Goal: Information Seeking & Learning: Check status

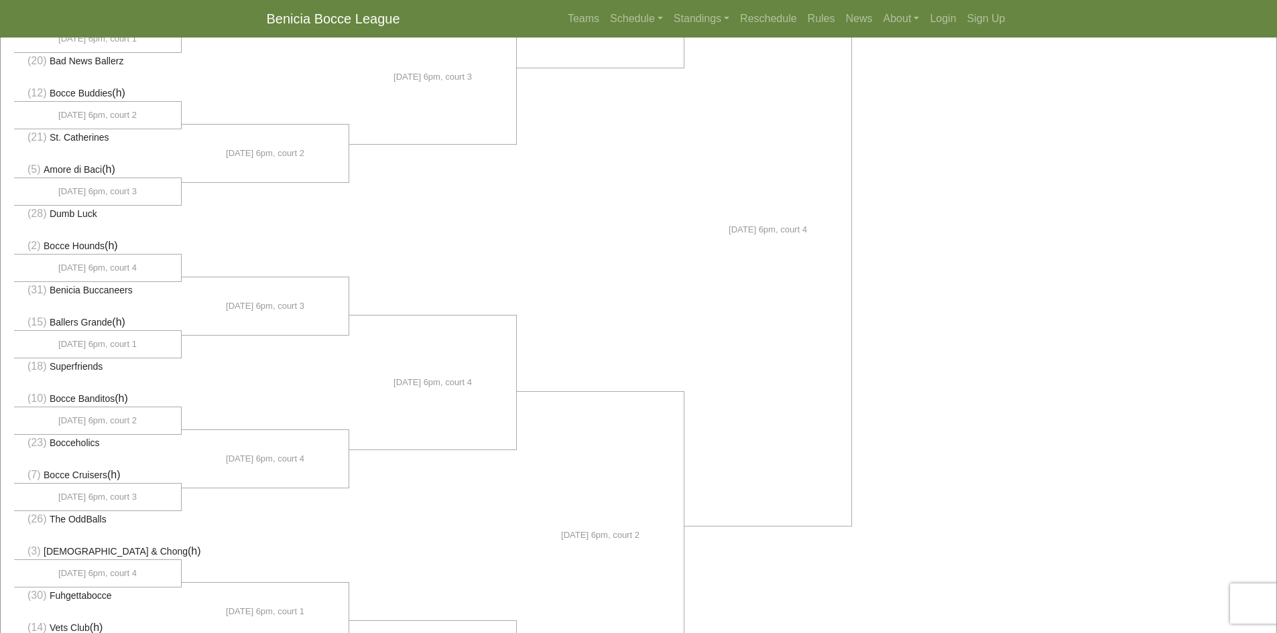
scroll to position [494, 0]
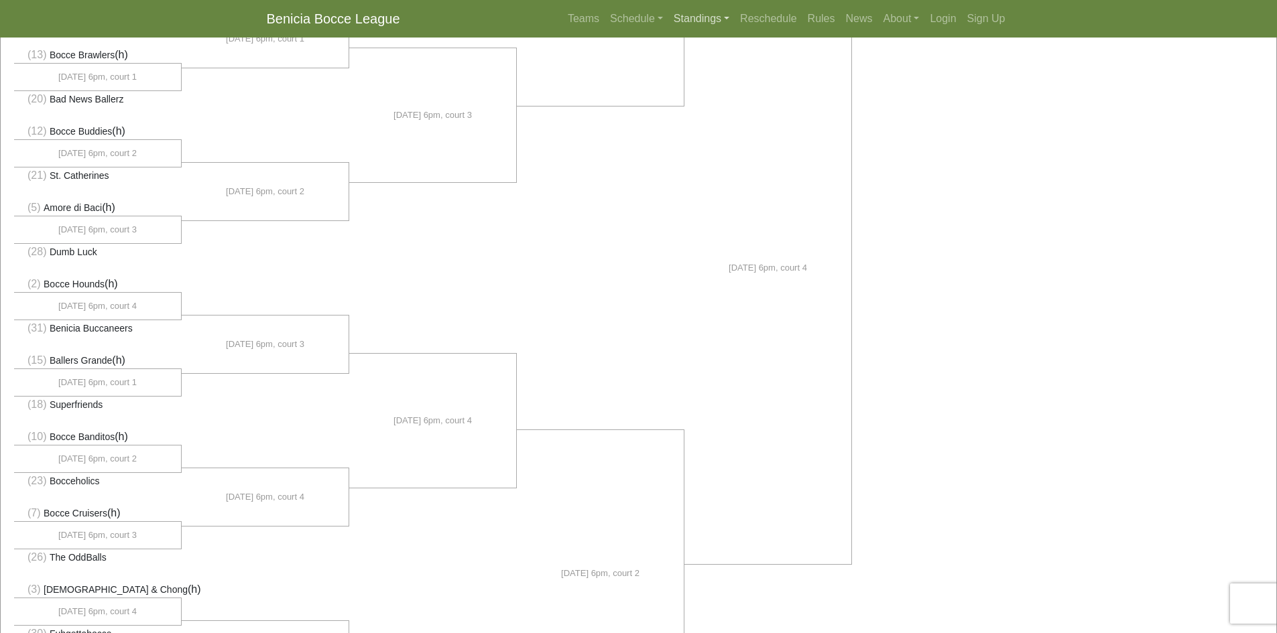
click at [703, 17] on link "Standings" at bounding box center [701, 18] width 66 height 27
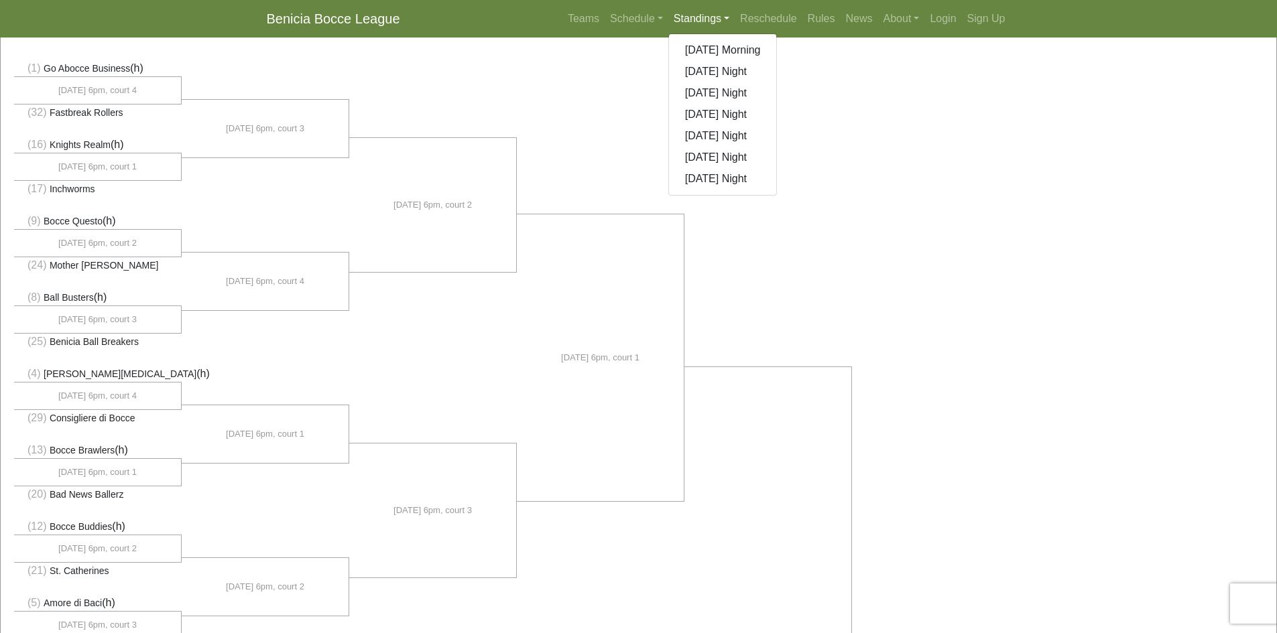
scroll to position [92, 0]
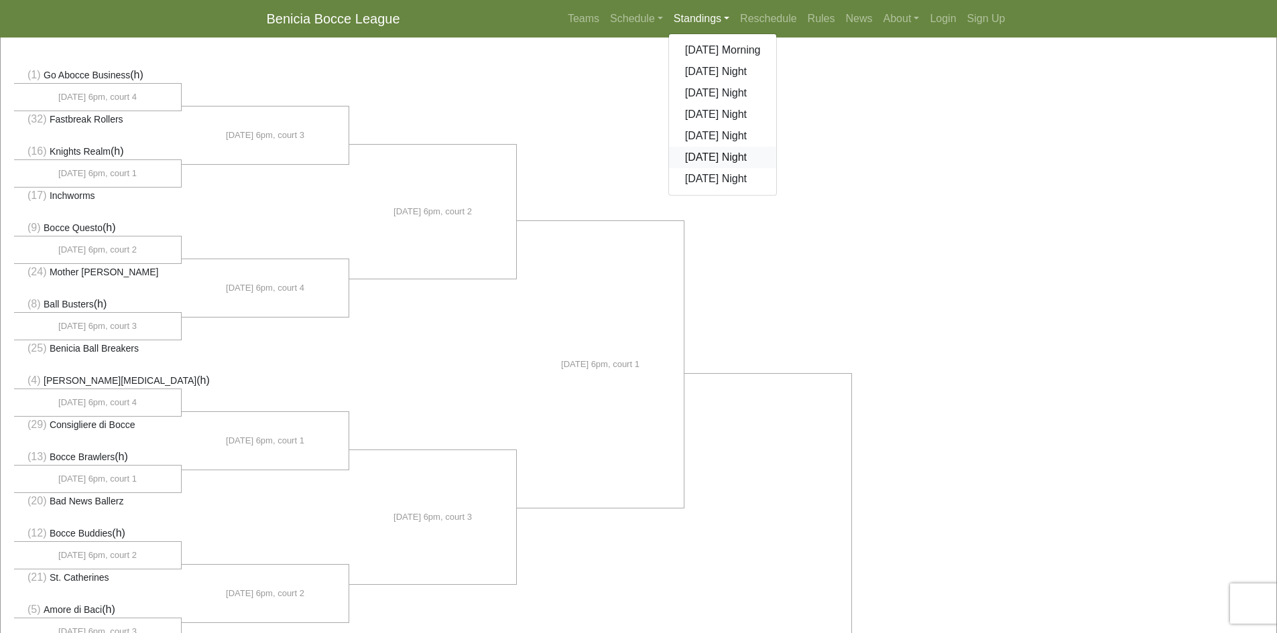
click at [754, 158] on link "[DATE] Night" at bounding box center [723, 157] width 108 height 21
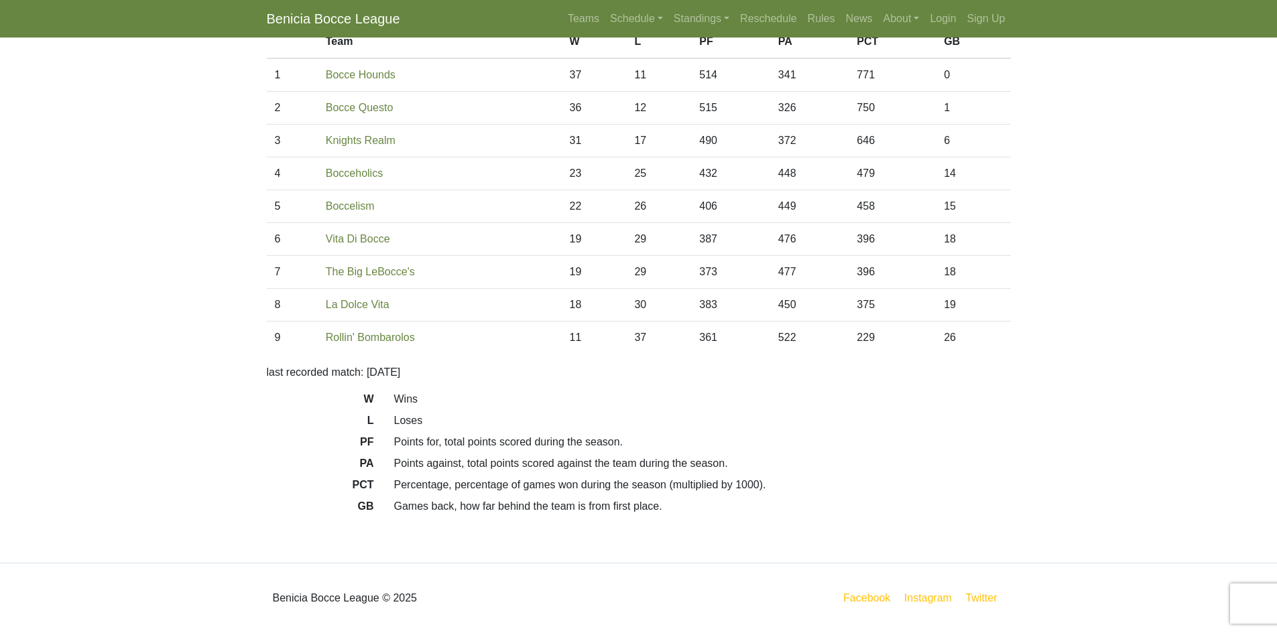
scroll to position [53, 0]
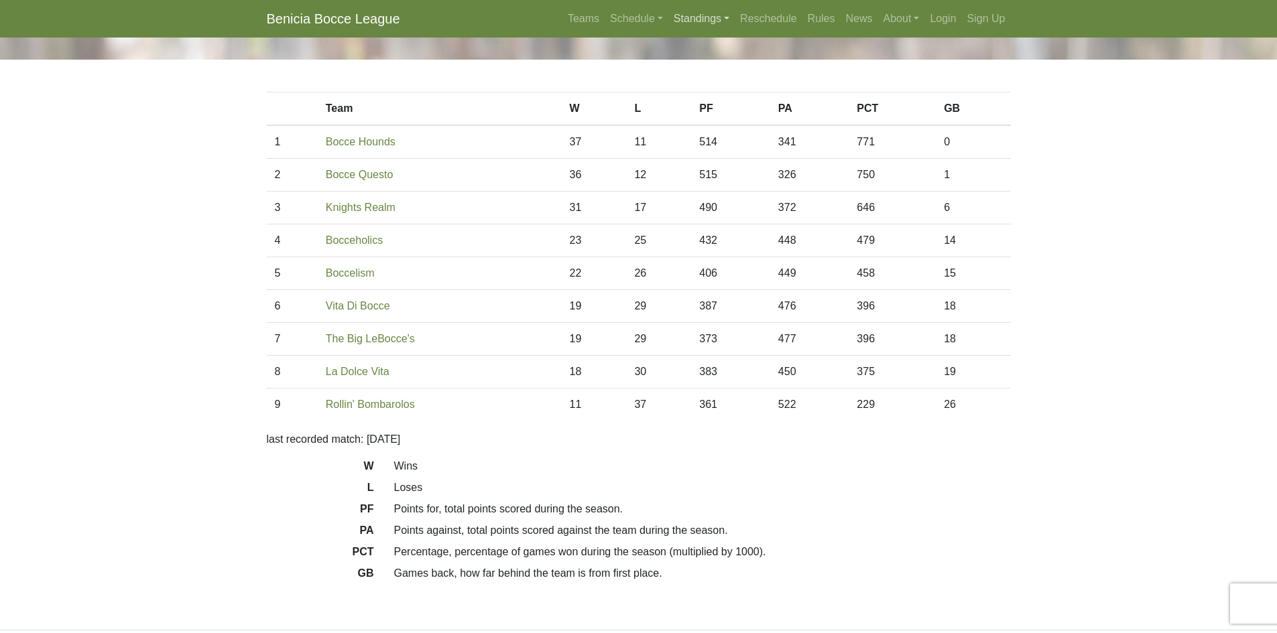
click at [707, 16] on link "Standings" at bounding box center [701, 18] width 66 height 27
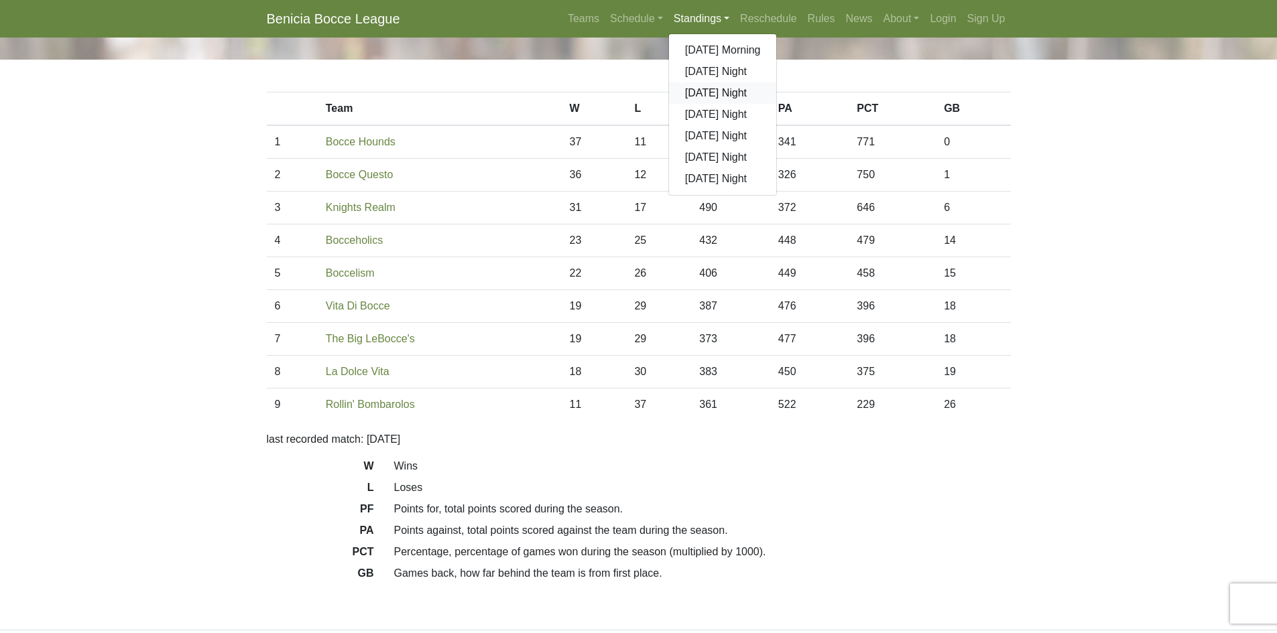
click at [725, 90] on link "[DATE] Night" at bounding box center [723, 92] width 108 height 21
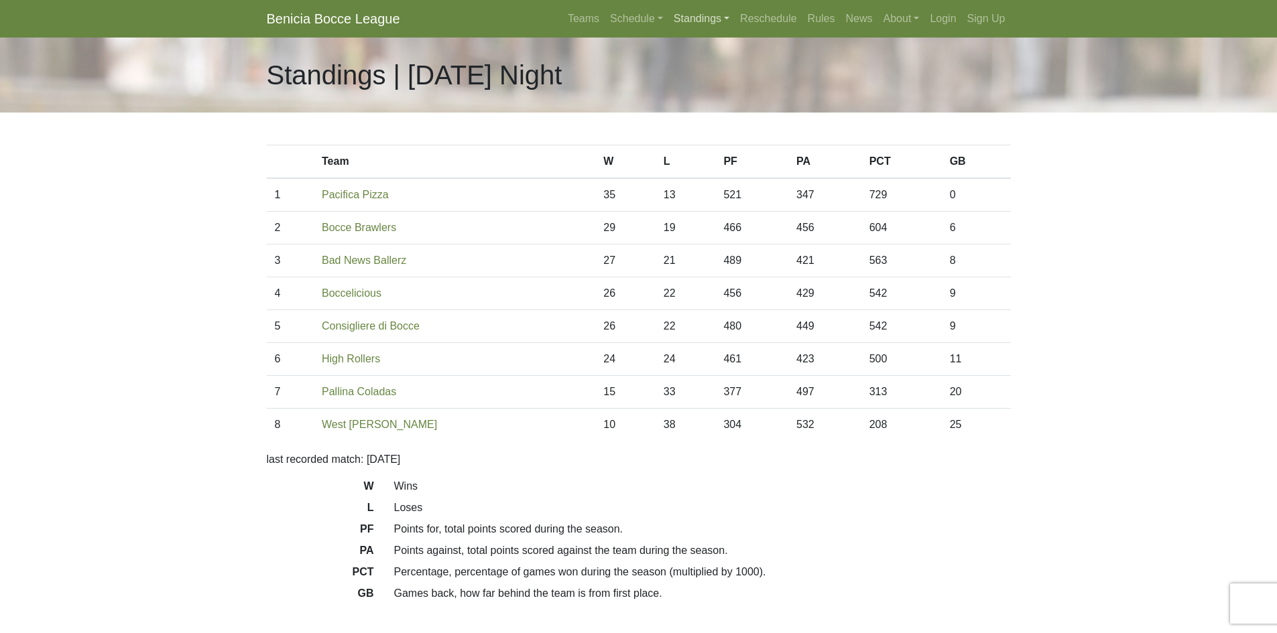
click at [716, 18] on link "Standings" at bounding box center [701, 18] width 66 height 27
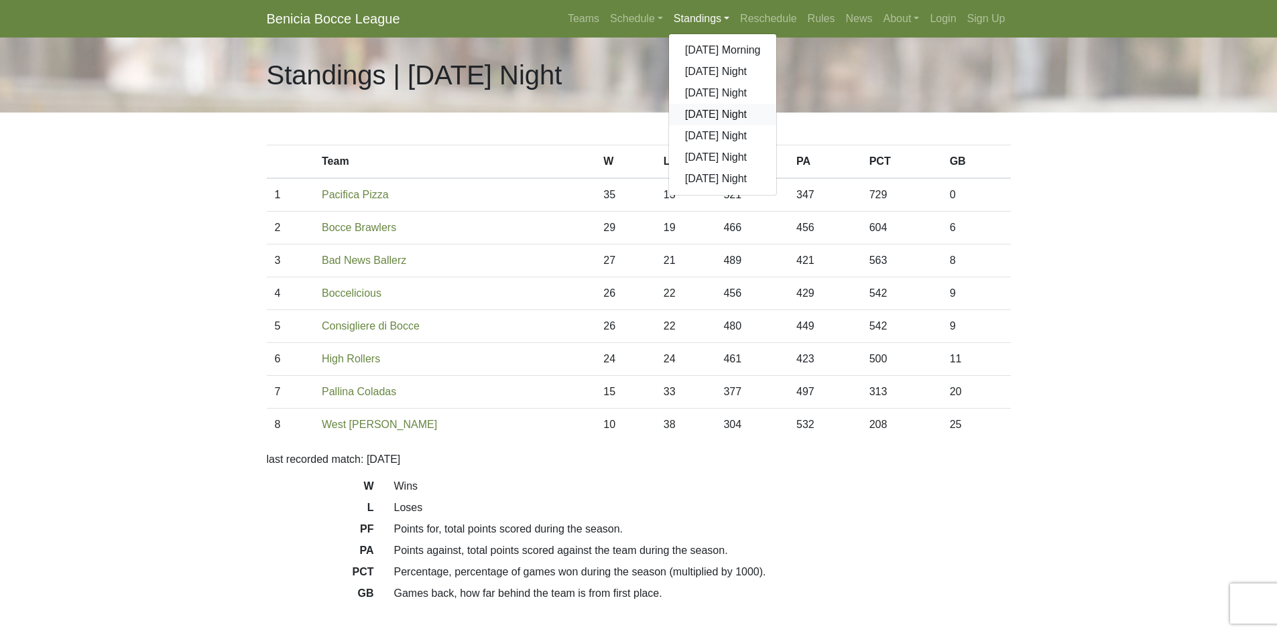
click at [722, 111] on link "[DATE] Night" at bounding box center [723, 114] width 108 height 21
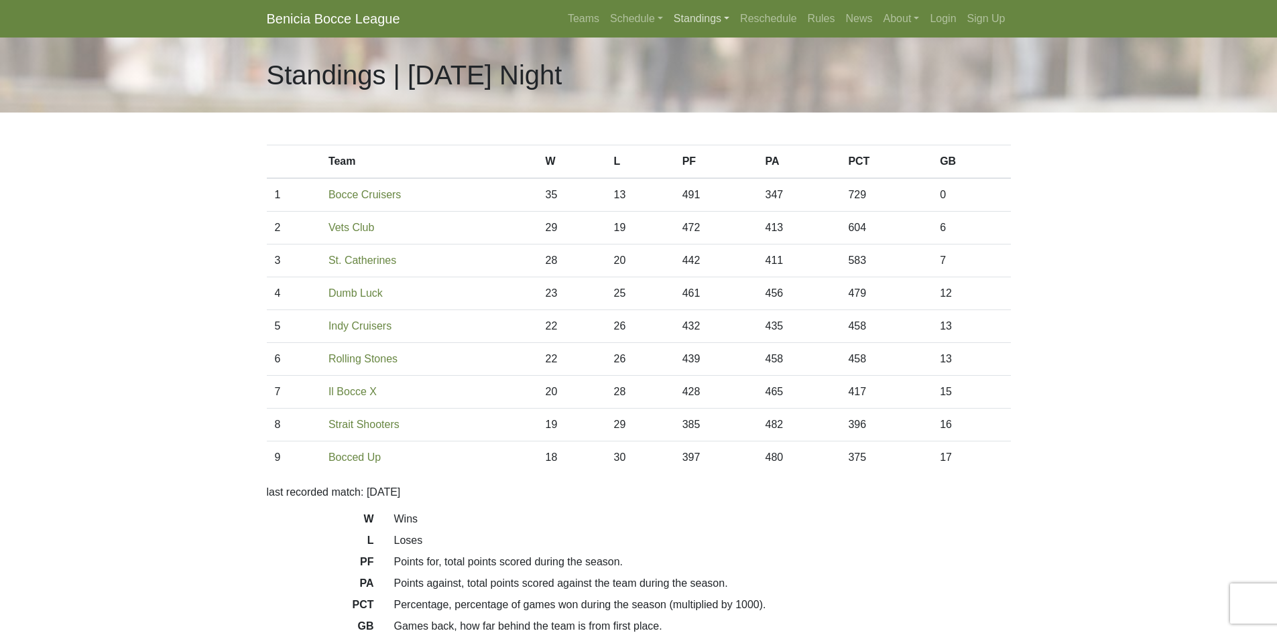
click at [713, 20] on link "Standings" at bounding box center [701, 18] width 66 height 27
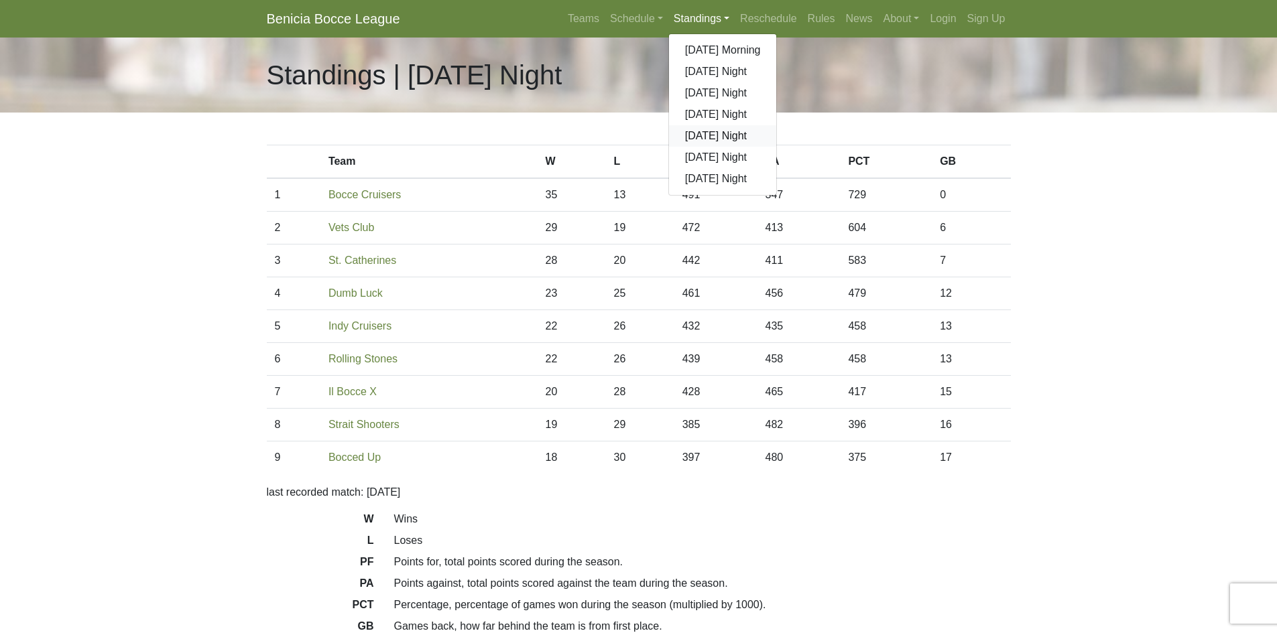
click at [740, 137] on link "[DATE] Night" at bounding box center [723, 135] width 108 height 21
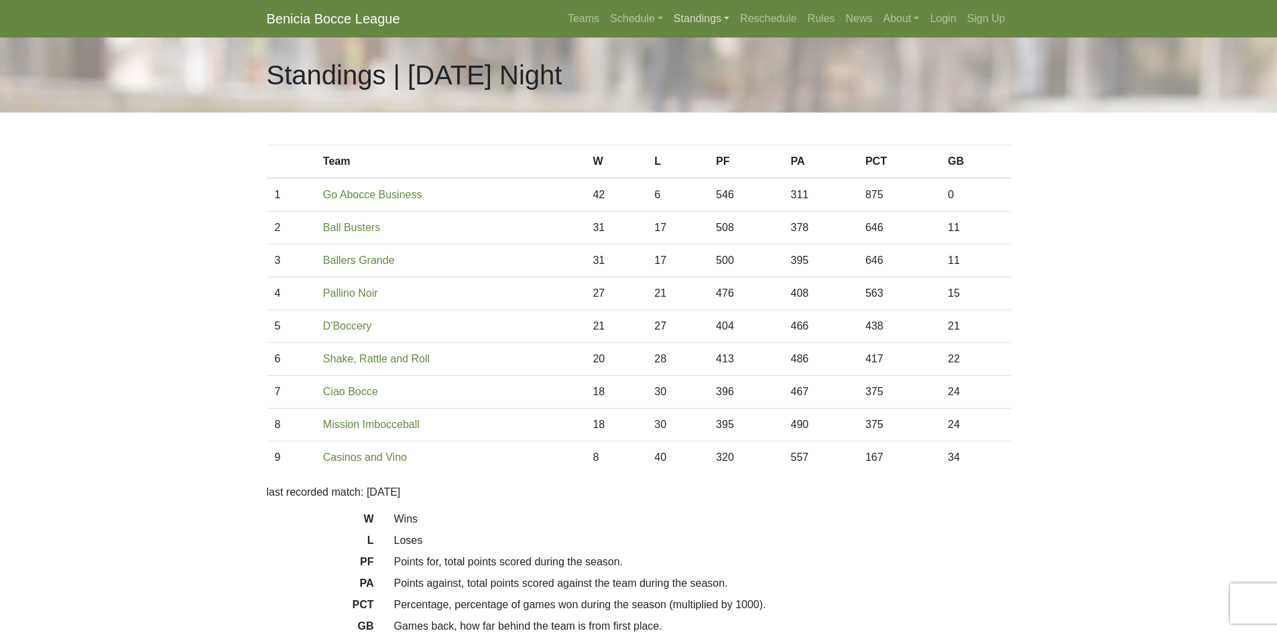
click at [711, 21] on link "Standings" at bounding box center [701, 18] width 66 height 27
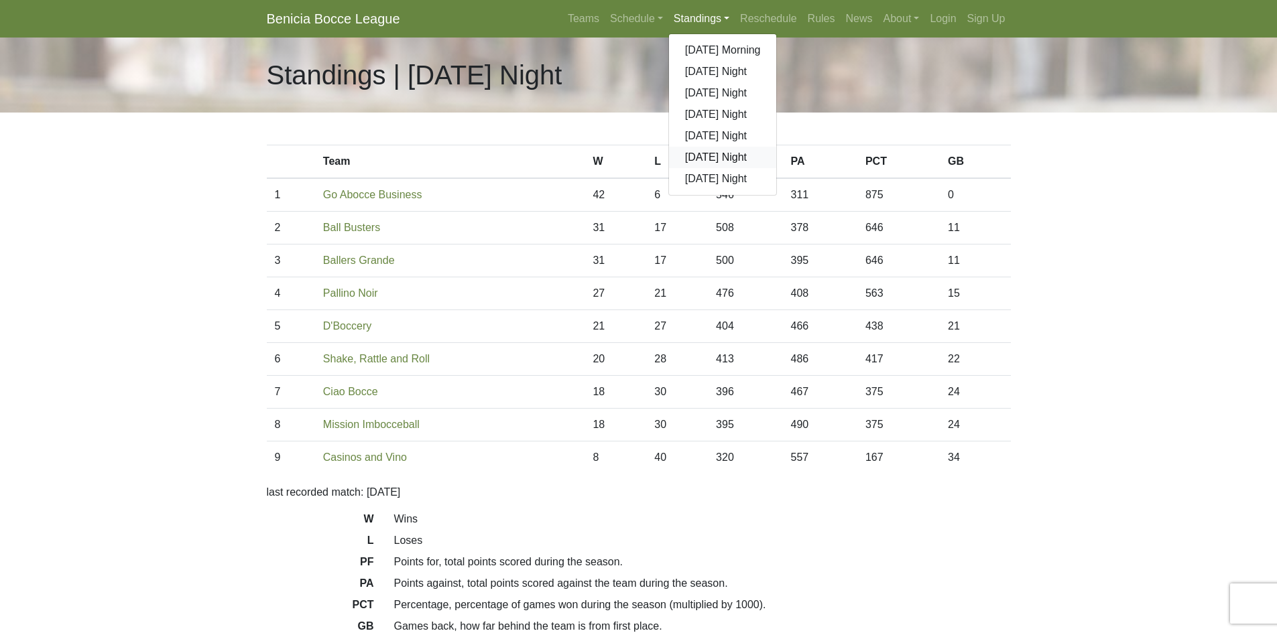
click at [719, 157] on link "[DATE] Night" at bounding box center [723, 157] width 108 height 21
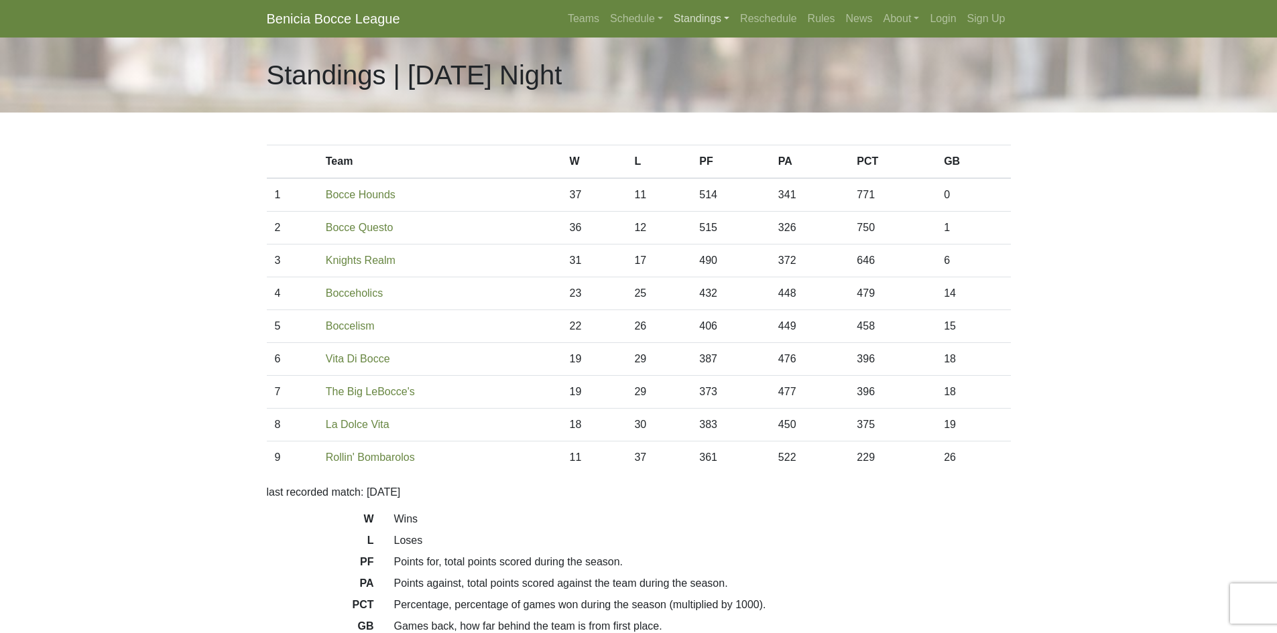
click at [698, 14] on link "Standings" at bounding box center [701, 18] width 66 height 27
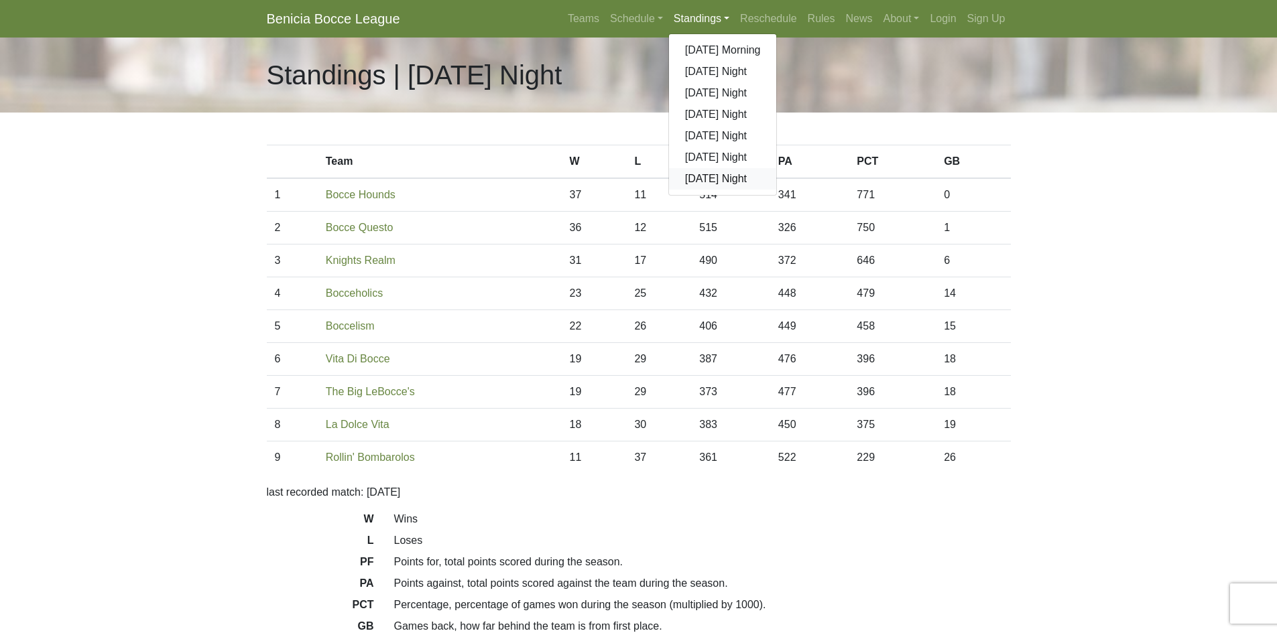
click at [719, 175] on link "[DATE] Night" at bounding box center [723, 178] width 108 height 21
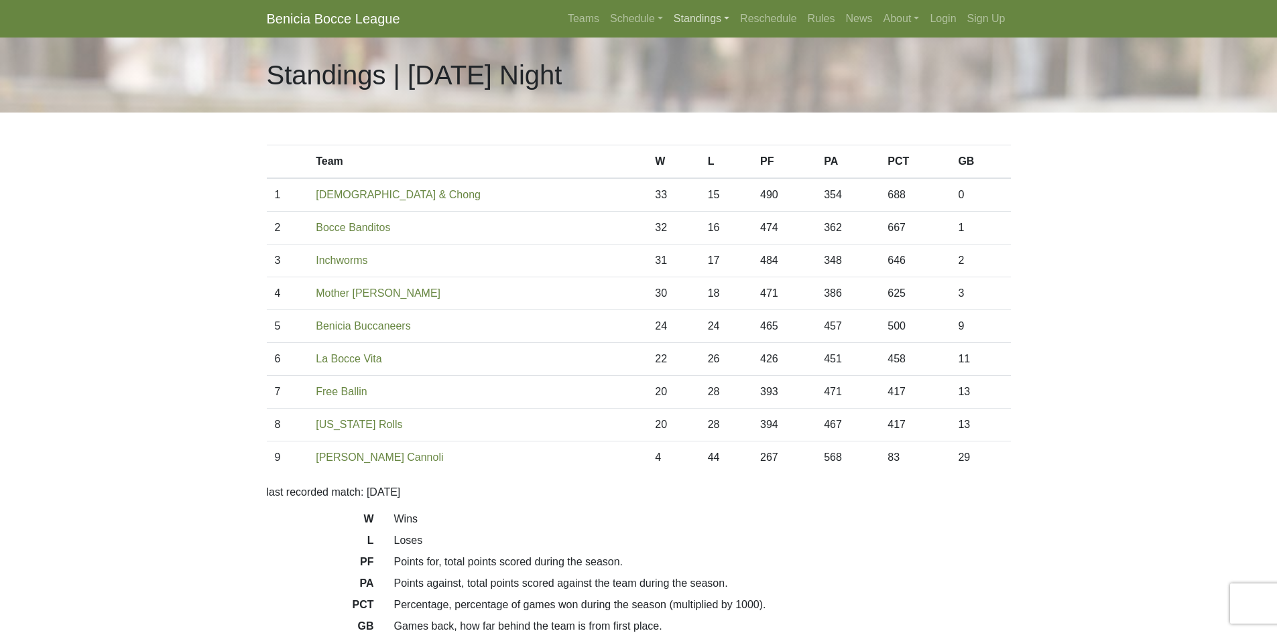
click at [723, 21] on link "Standings" at bounding box center [701, 18] width 66 height 27
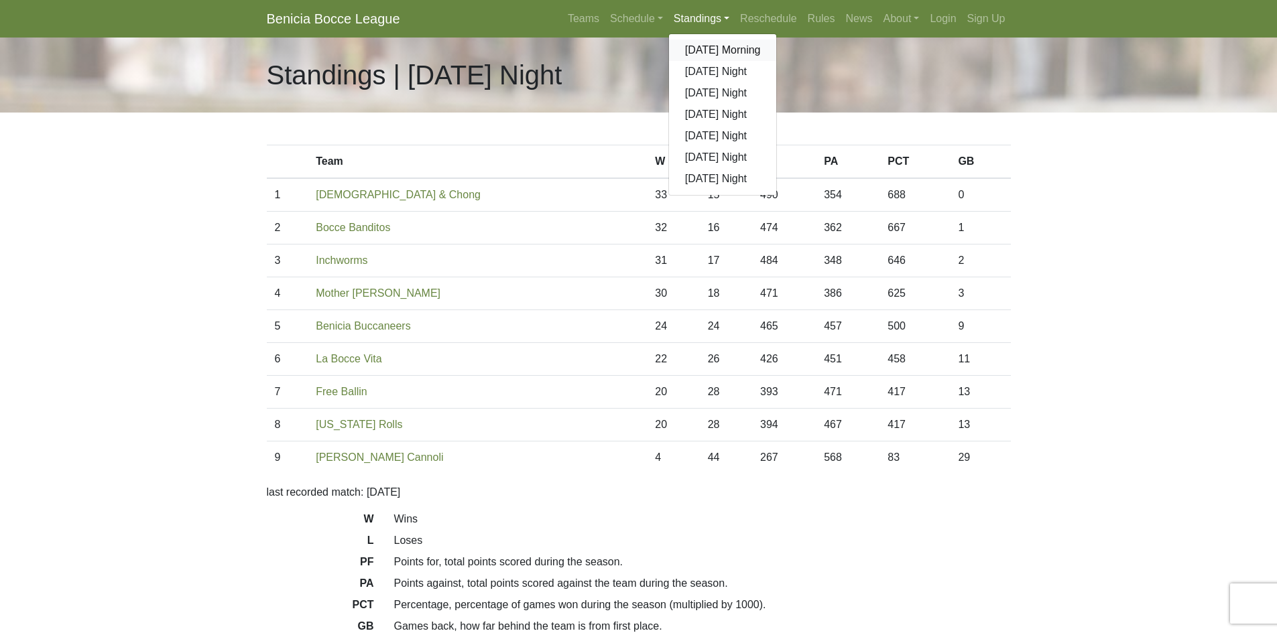
click at [714, 48] on link "[DATE] Morning" at bounding box center [723, 50] width 108 height 21
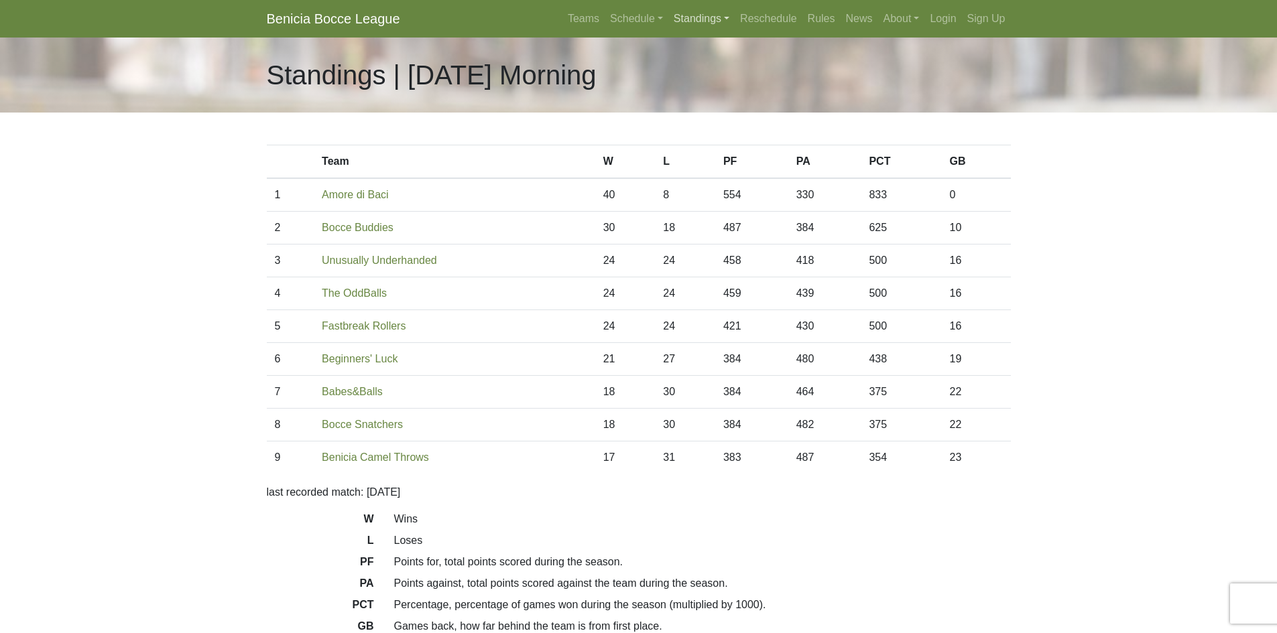
click at [709, 15] on link "Standings" at bounding box center [701, 18] width 66 height 27
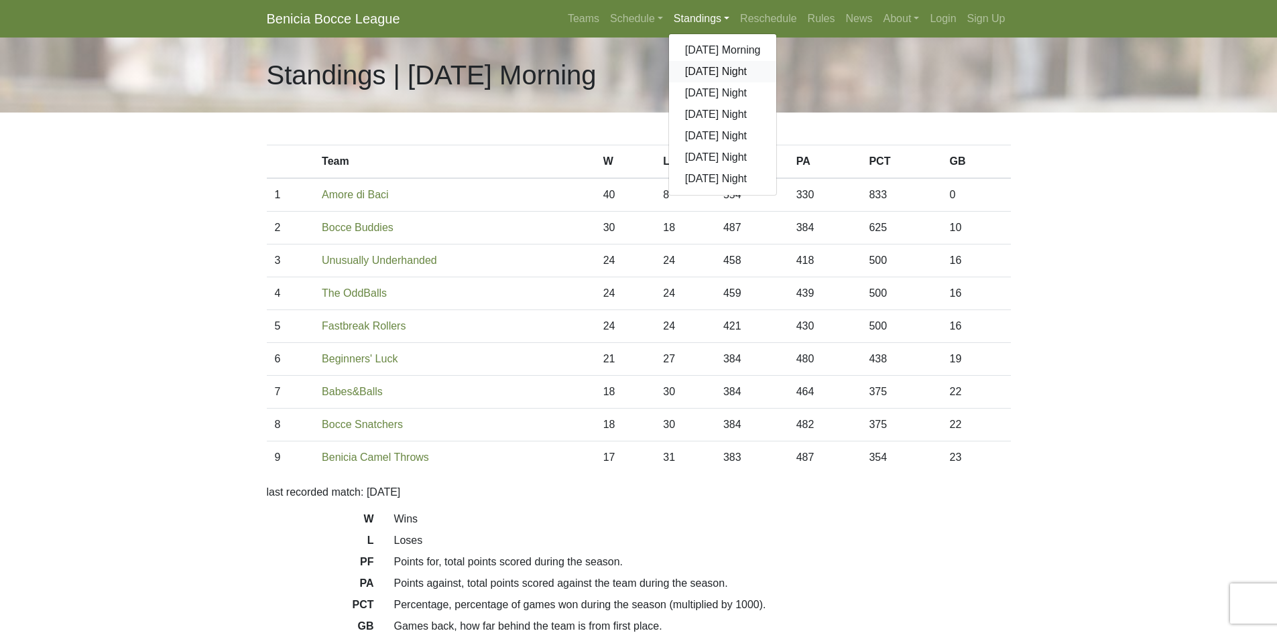
click at [721, 72] on link "[DATE] Night" at bounding box center [723, 71] width 108 height 21
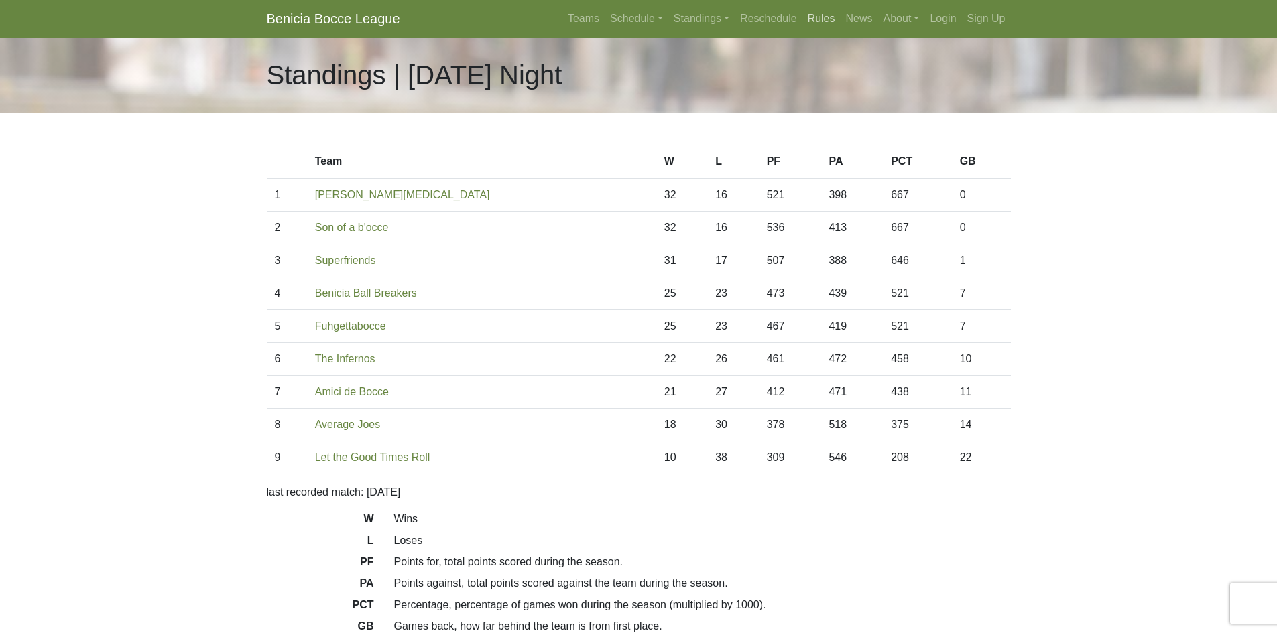
click at [827, 15] on link "Rules" at bounding box center [821, 18] width 38 height 27
click at [719, 22] on link "Standings" at bounding box center [701, 18] width 66 height 27
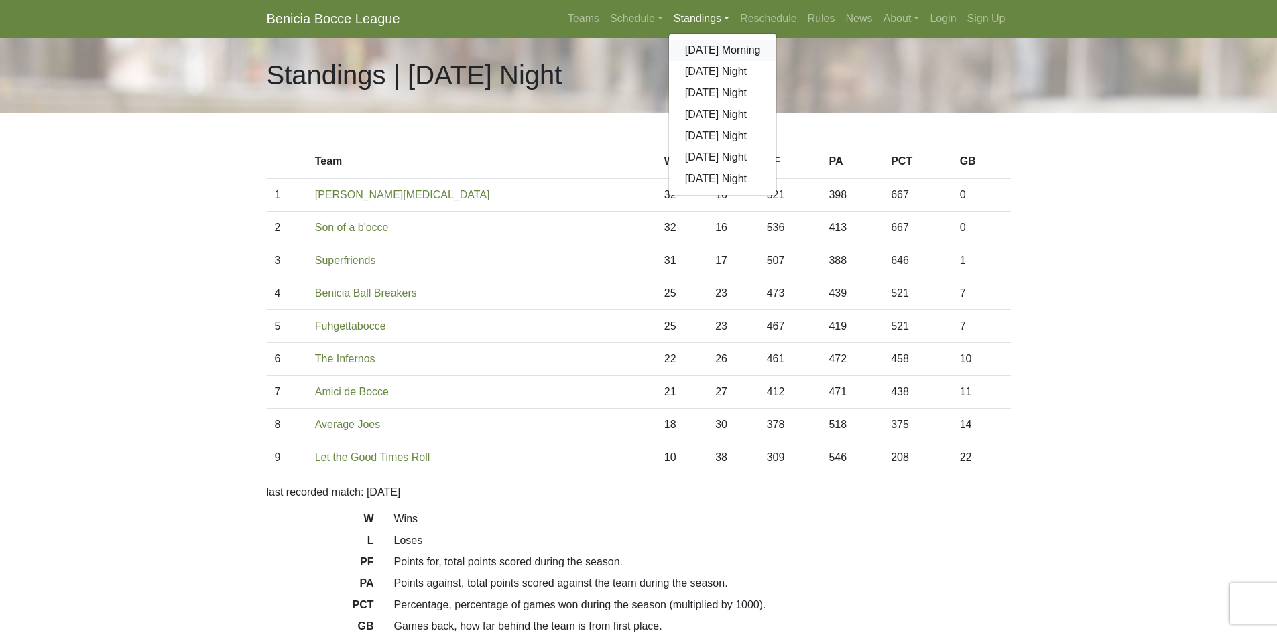
click at [701, 55] on link "[DATE] Morning" at bounding box center [723, 50] width 108 height 21
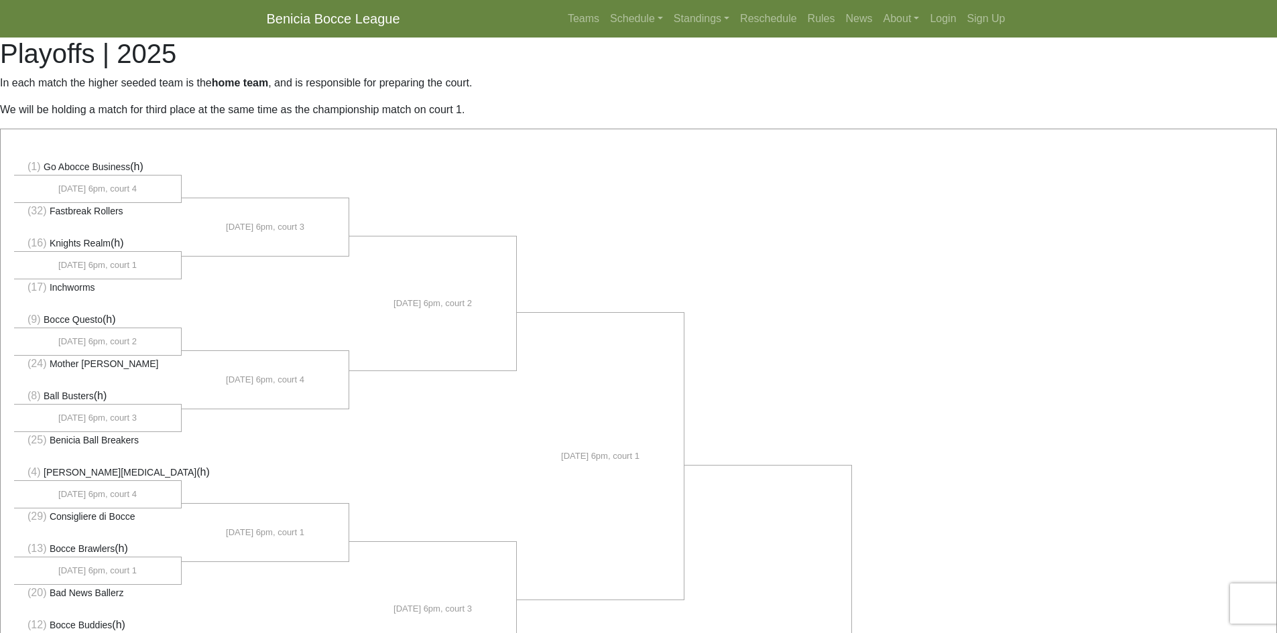
drag, startPoint x: 103, startPoint y: 466, endPoint x: 39, endPoint y: 171, distance: 301.7
copy ul "(1) Go Abocce Business (h) [DATE] 6pm, court 4 (32) Fastbreak Rollers (16) Knig…"
drag, startPoint x: 105, startPoint y: 466, endPoint x: 19, endPoint y: 164, distance: 313.4
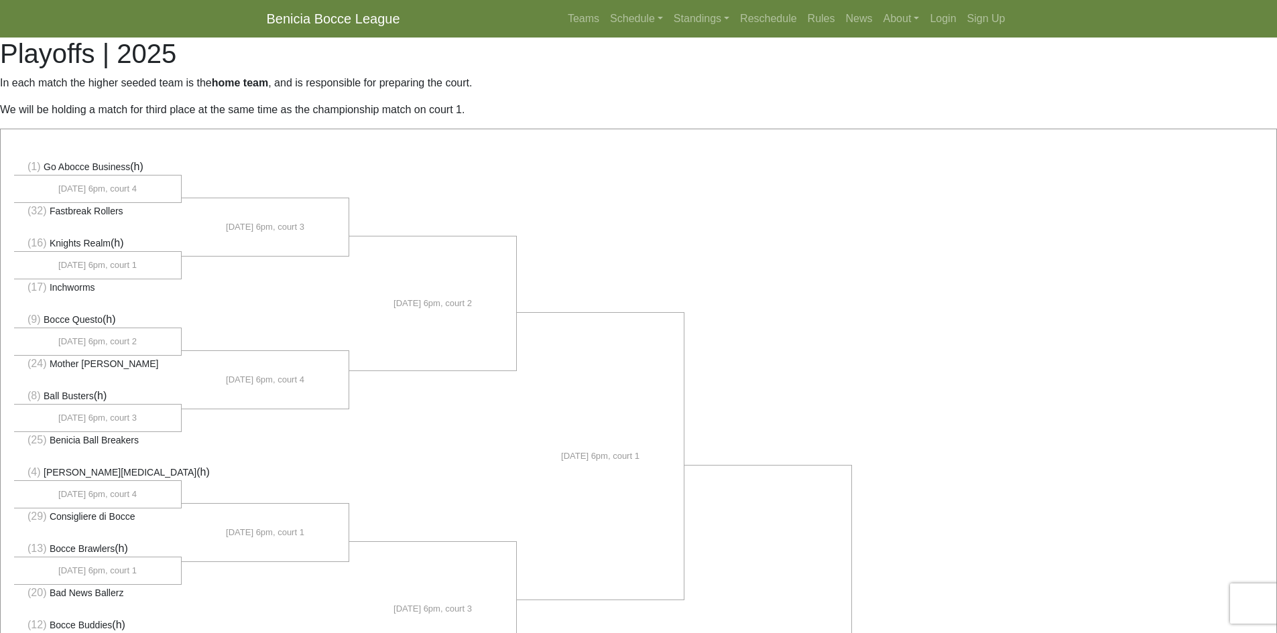
copy ul "(1) Go Abocce Business (h) 9/10, 6pm, court 4 (32) Fastbreak Rollers (16) Knigh…"
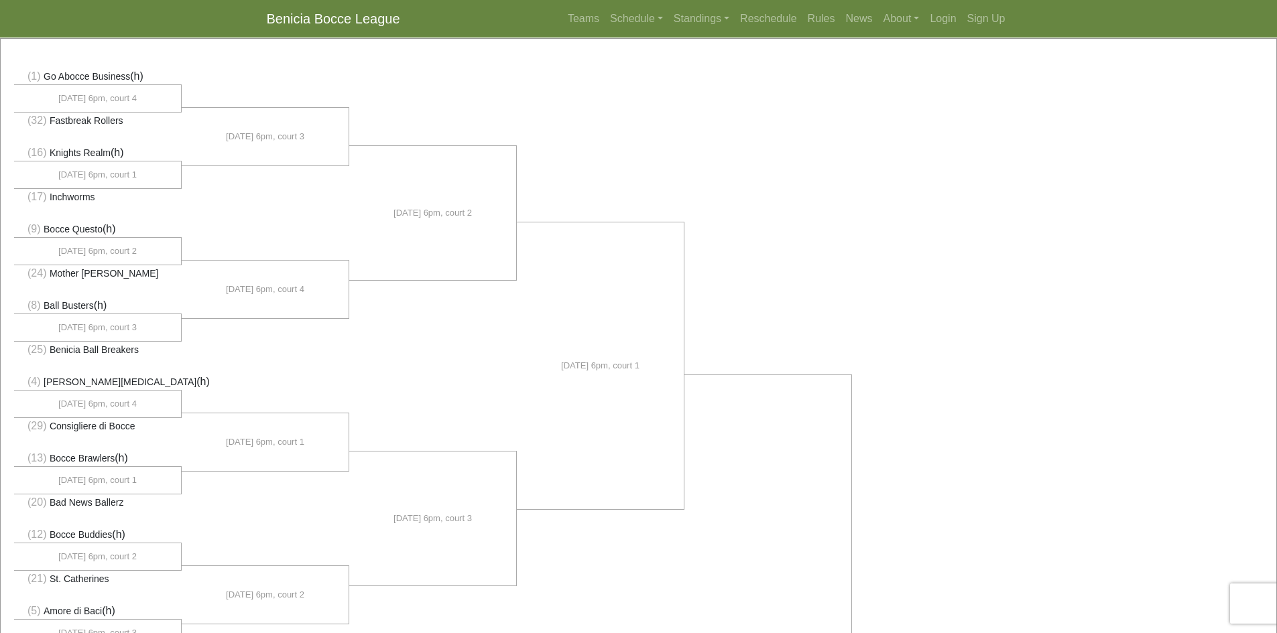
scroll to position [67, 0]
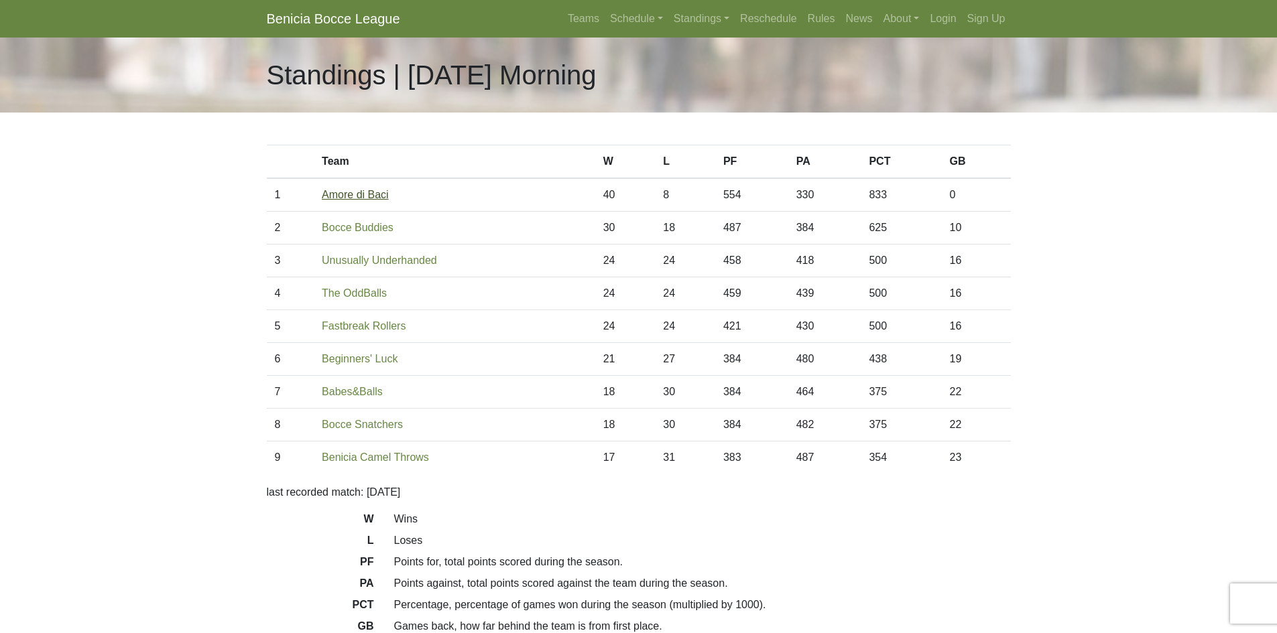
click at [334, 194] on link "Amore di Baci" at bounding box center [355, 194] width 67 height 11
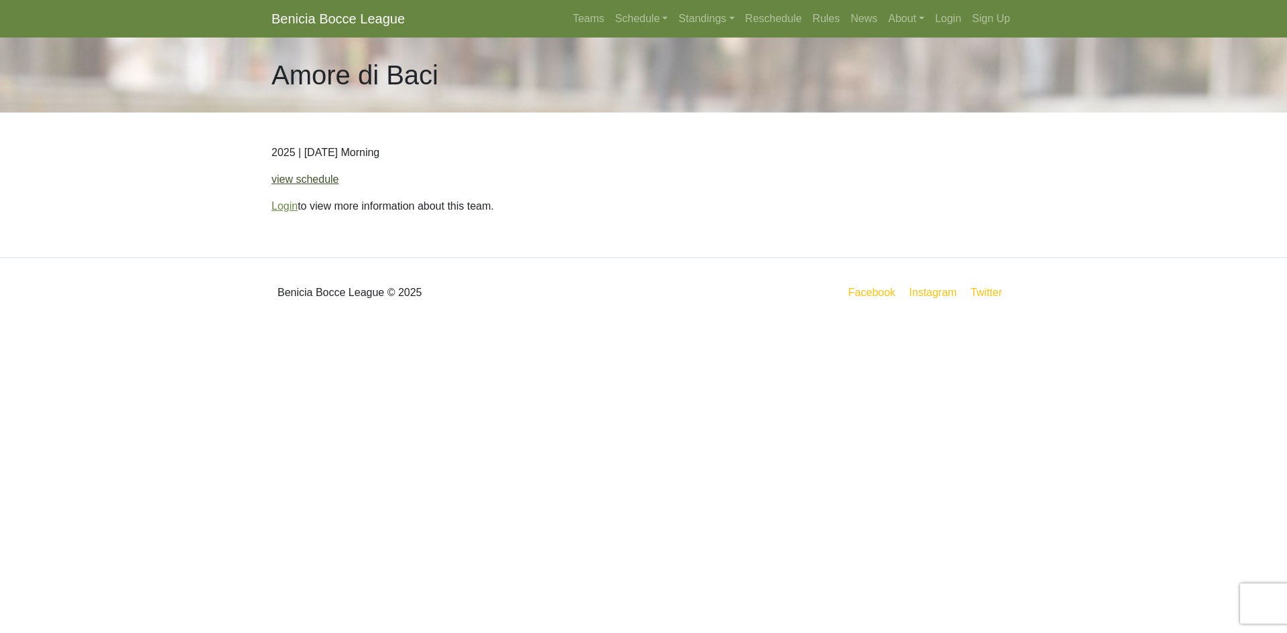
click at [320, 180] on link "view schedule" at bounding box center [305, 179] width 68 height 11
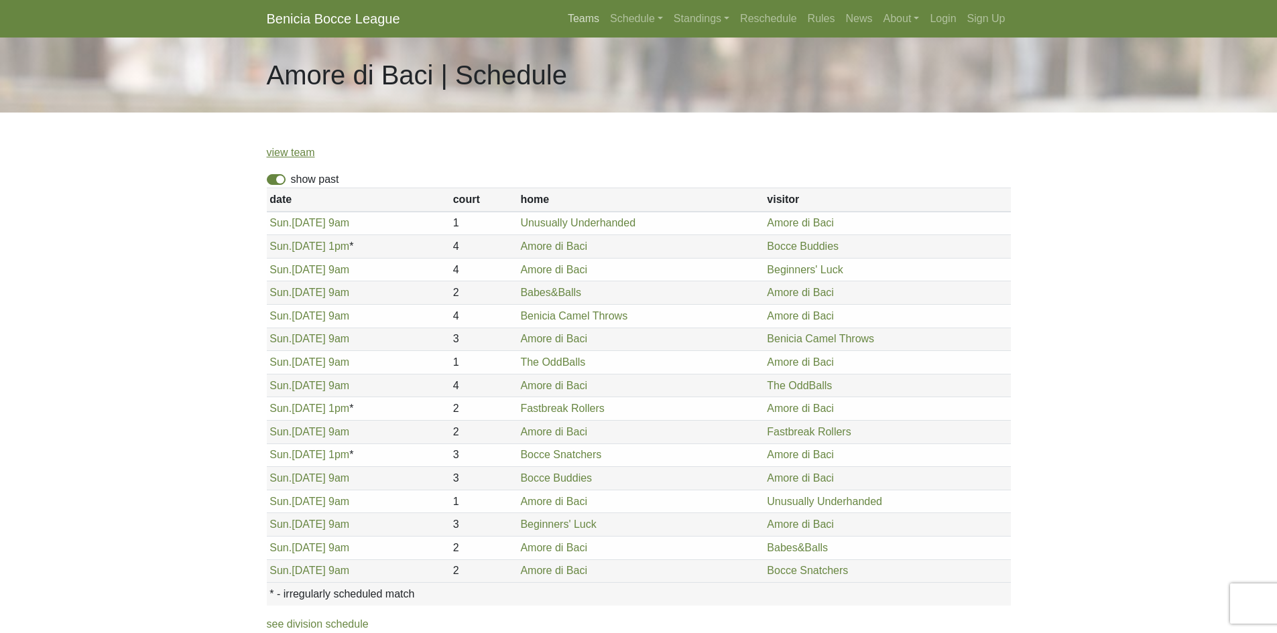
click at [584, 21] on link "Teams" at bounding box center [583, 18] width 42 height 27
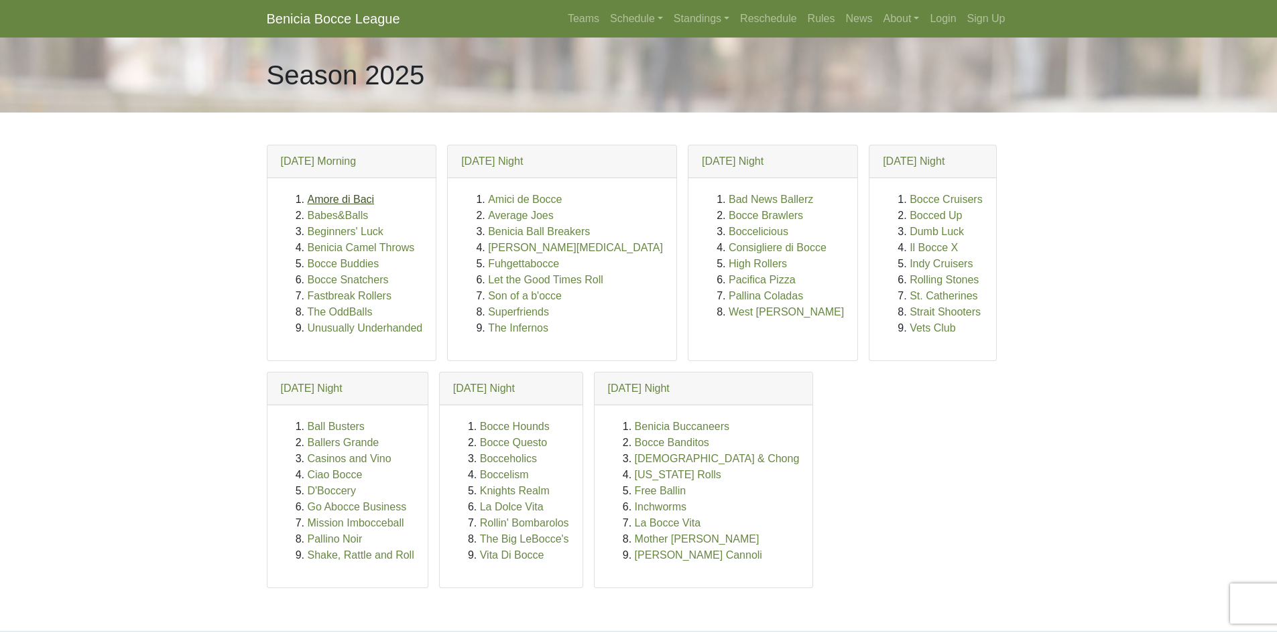
click at [364, 200] on link "Amore di Baci" at bounding box center [341, 199] width 67 height 11
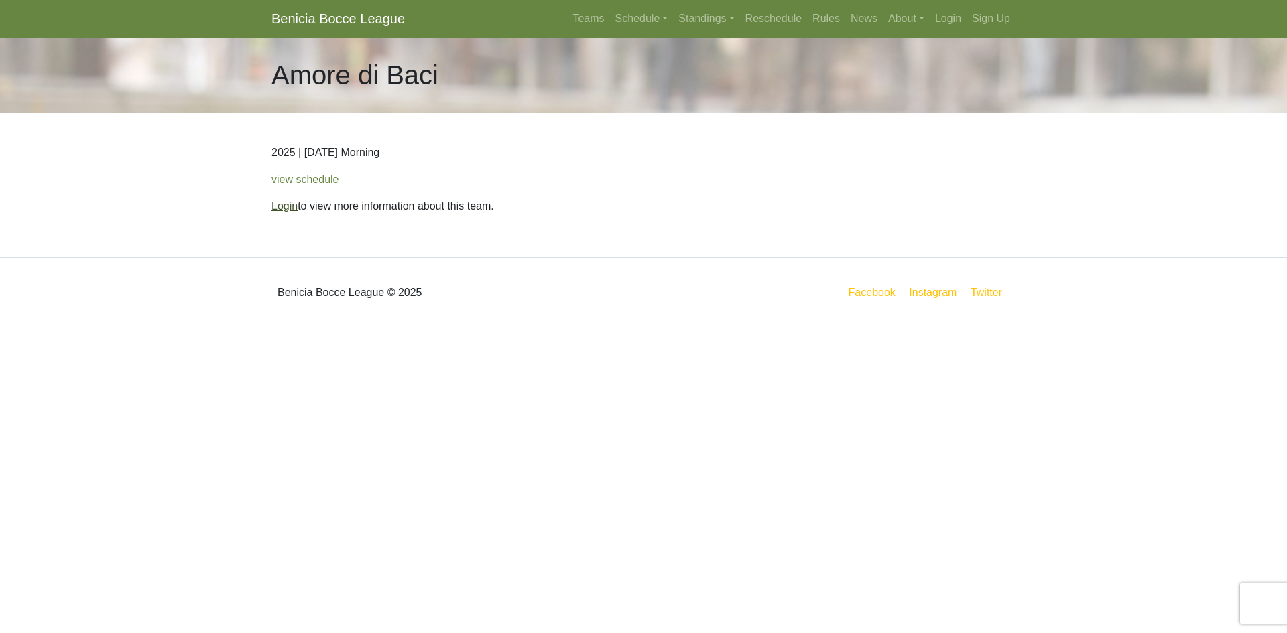
click at [288, 203] on link "Login" at bounding box center [284, 205] width 26 height 11
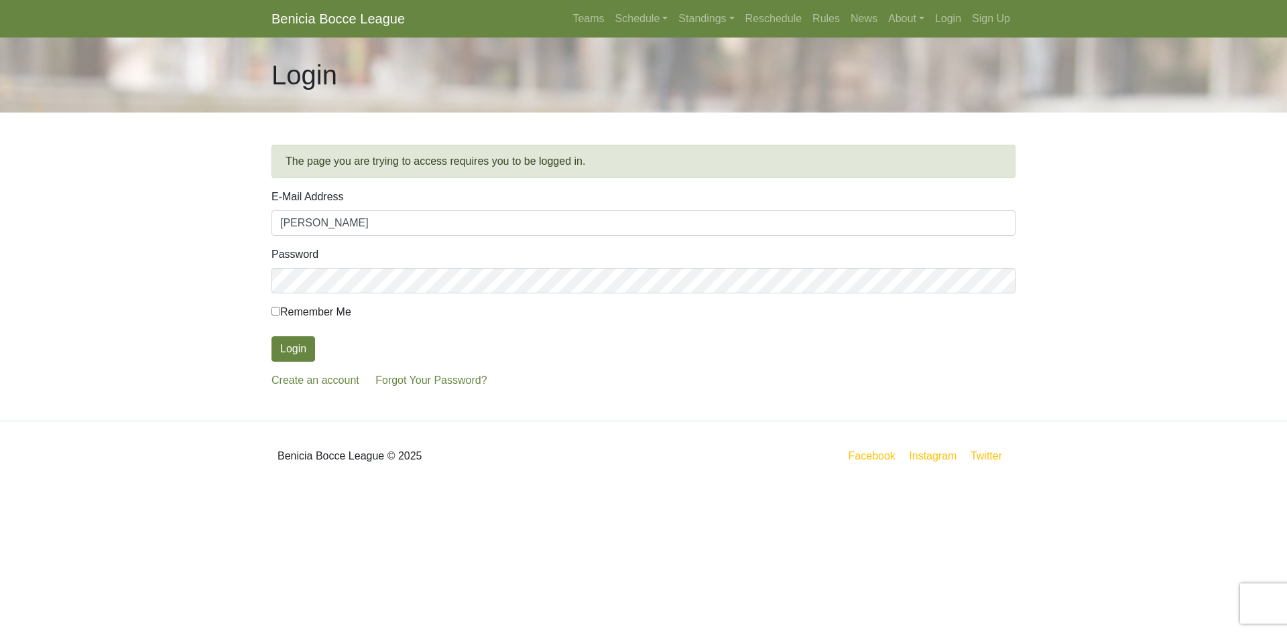
type input "david-johnsen@att.net"
click at [274, 313] on input "Remember Me" at bounding box center [275, 311] width 9 height 9
checkbox input "true"
click at [298, 348] on button "Login" at bounding box center [293, 348] width 44 height 25
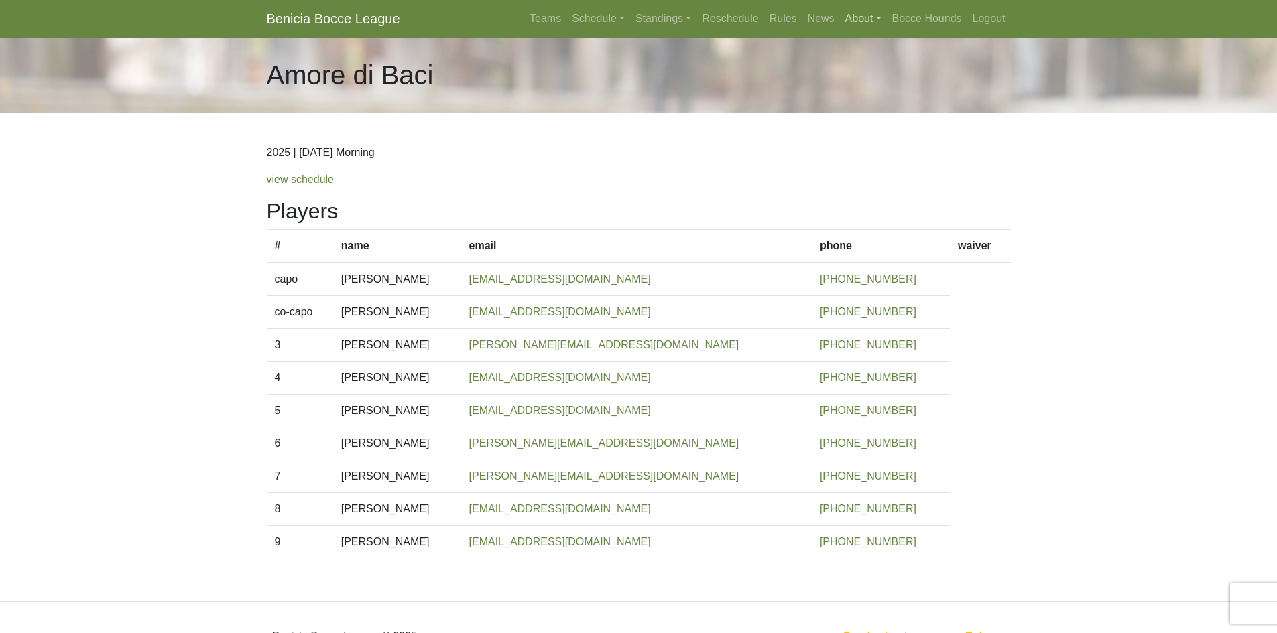
click at [854, 16] on link "About" at bounding box center [863, 18] width 47 height 27
click at [886, 93] on link "Management" at bounding box center [894, 92] width 106 height 21
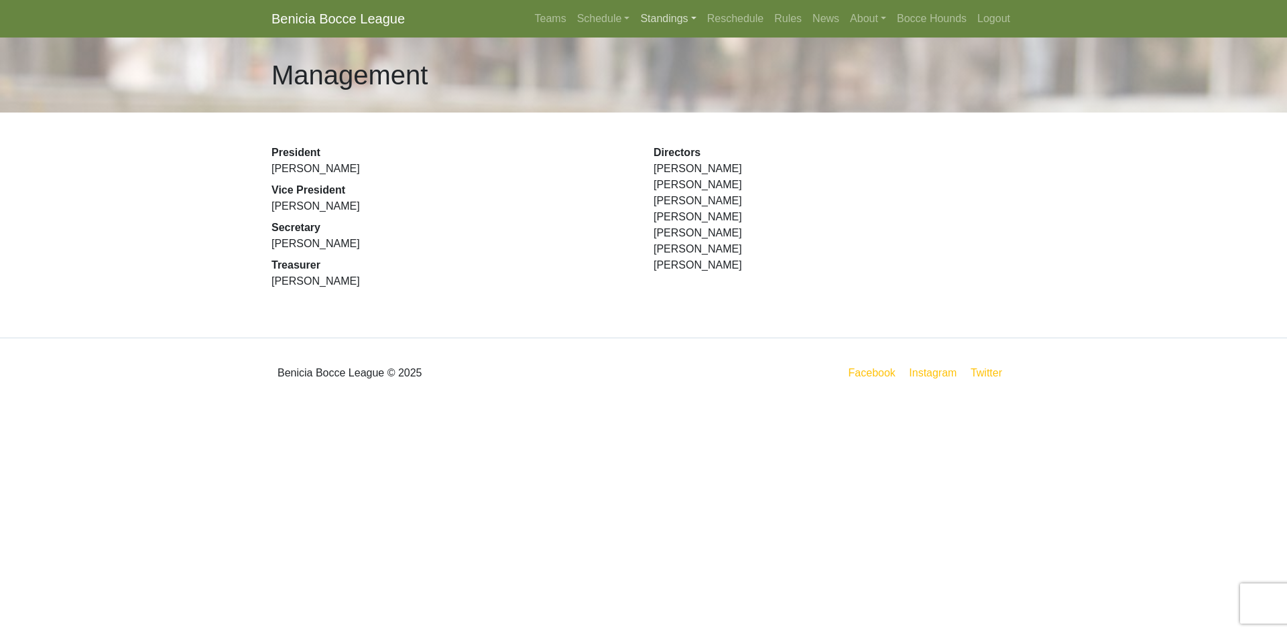
click at [658, 21] on link "Standings" at bounding box center [668, 18] width 66 height 27
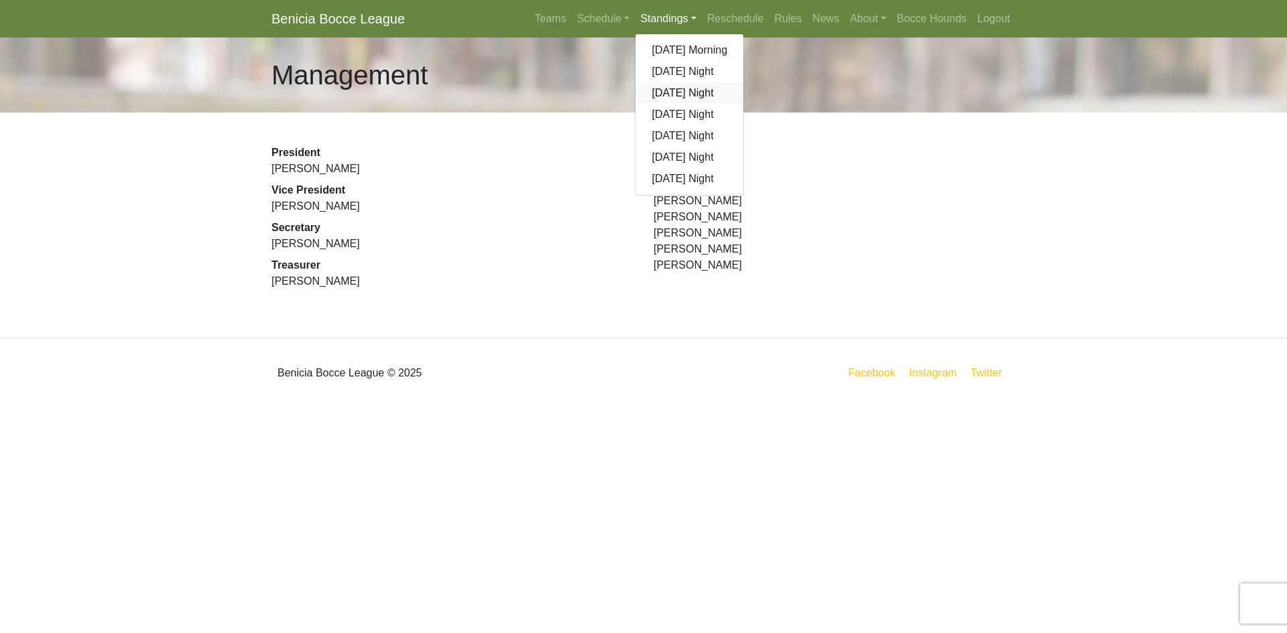
click at [702, 88] on link "[DATE] Night" at bounding box center [689, 92] width 108 height 21
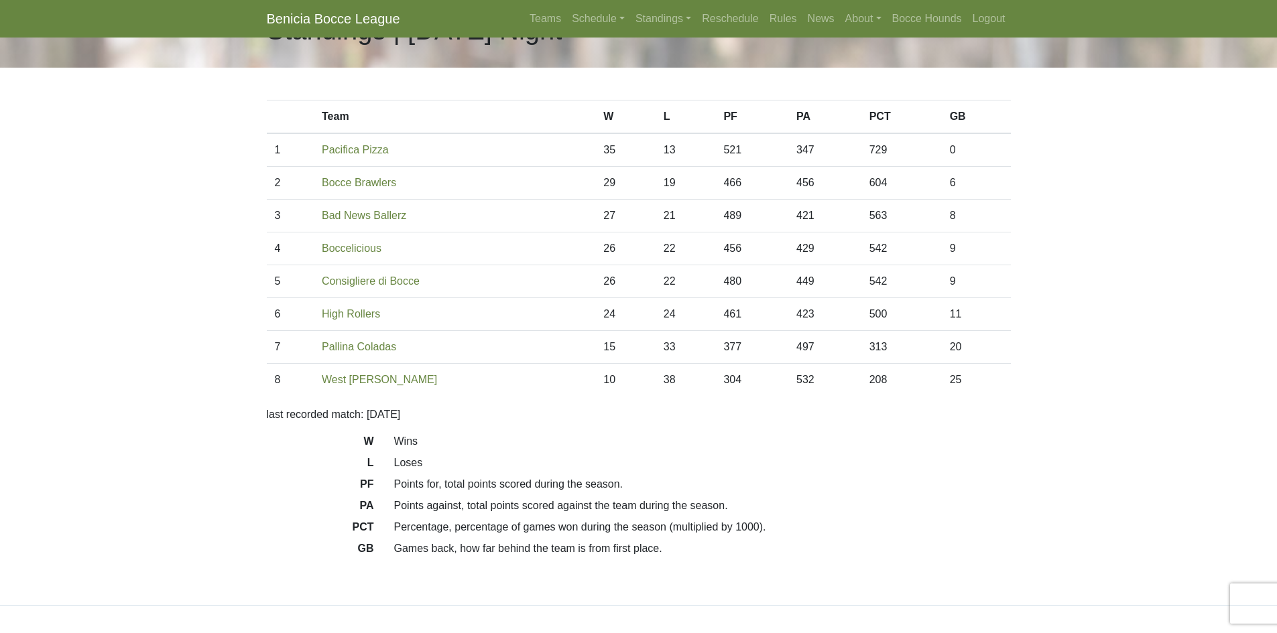
scroll to position [67, 0]
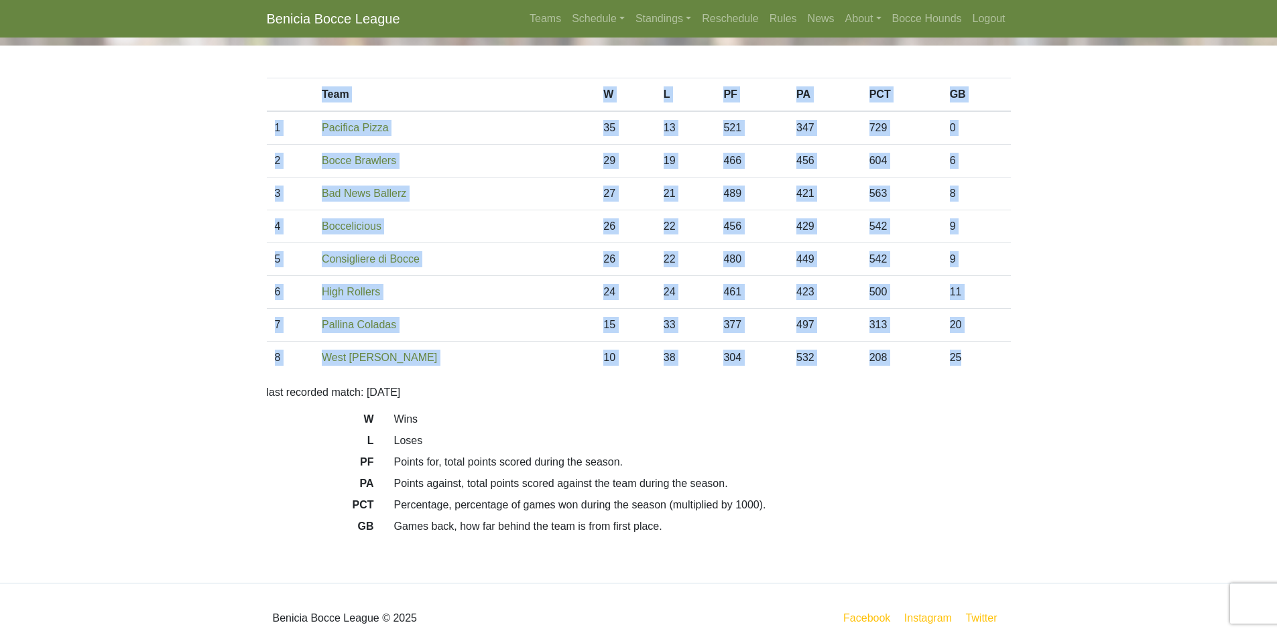
drag, startPoint x: 972, startPoint y: 362, endPoint x: 292, endPoint y: 99, distance: 729.3
click at [292, 99] on table "Team [PERSON_NAME] PF PA PCT GB 1 Pacifica Pizza 35 13 521 347 729 0 2 29 19 46…" at bounding box center [639, 226] width 744 height 296
copy table "Team [PERSON_NAME] PF PA PCT GB 1 Pacifica Pizza 35 13 521 347 729 0 2 Bocce Br…"
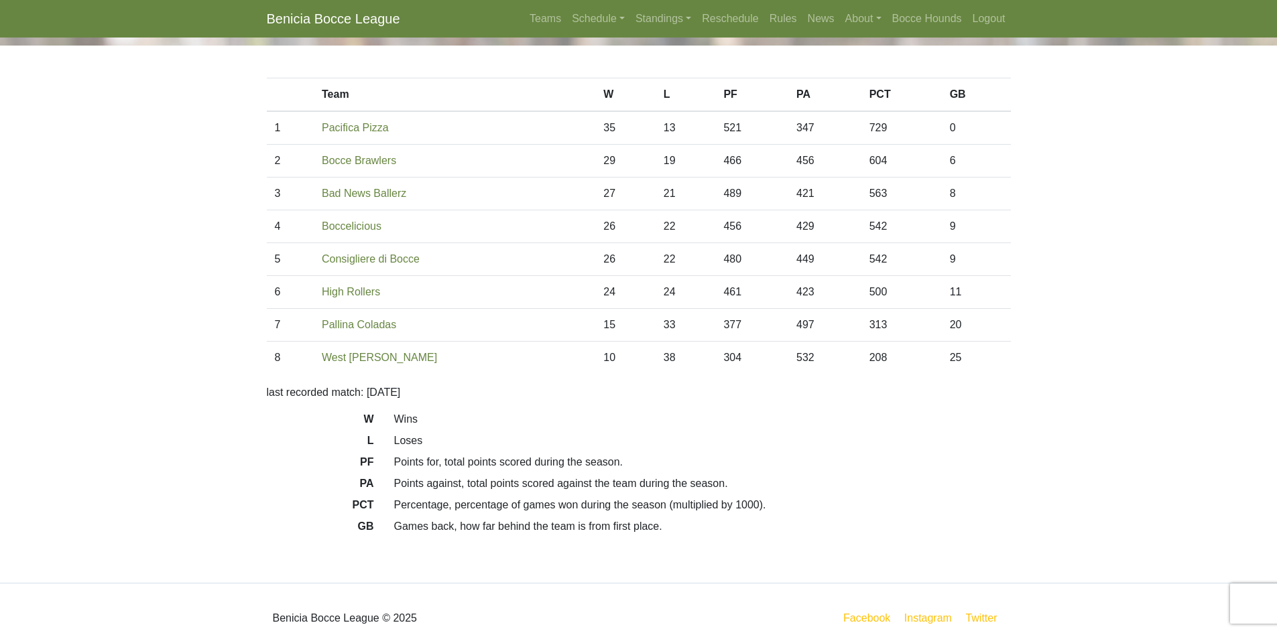
click at [892, 400] on p "last recorded match: [DATE]" at bounding box center [639, 393] width 744 height 16
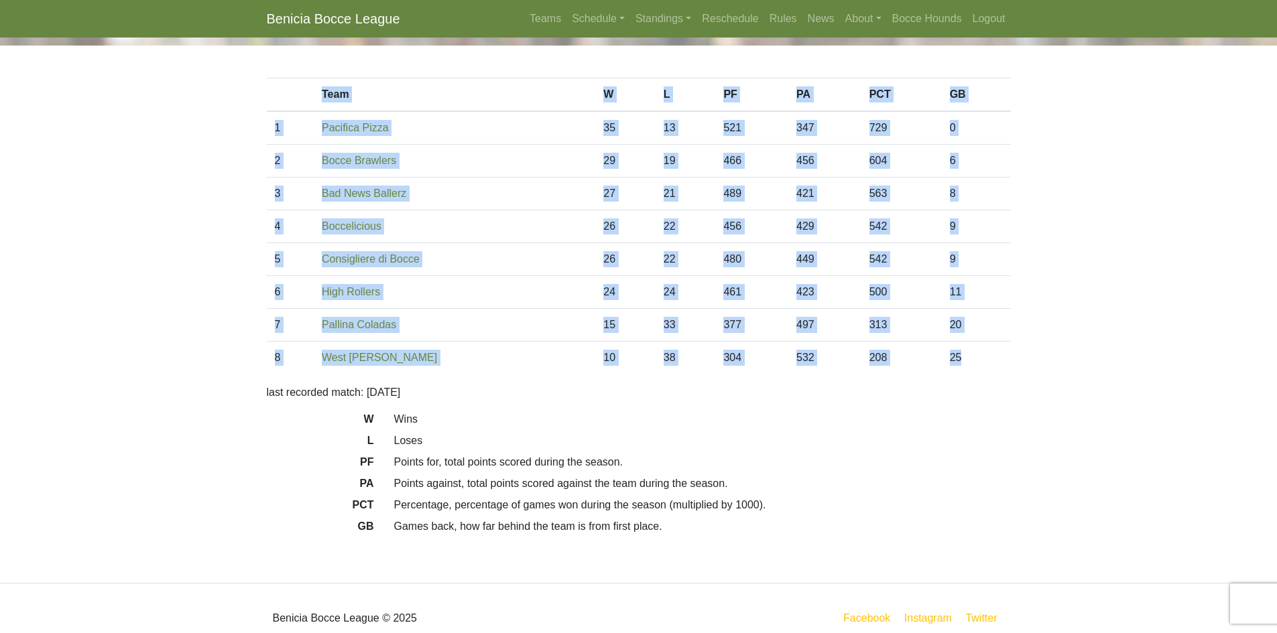
drag, startPoint x: 983, startPoint y: 353, endPoint x: 312, endPoint y: 99, distance: 717.4
click at [312, 99] on table "Team [PERSON_NAME] PF PA PCT GB 1 Pacifica Pizza 35 13 521 347 729 0 2 29 19 46…" at bounding box center [639, 226] width 744 height 296
copy table "Team [PERSON_NAME] PF PA PCT GB 1 Pacifica Pizza 35 13 521 347 729 0 2 Bocce Br…"
click at [748, 414] on dd "Wins" at bounding box center [702, 420] width 637 height 16
drag, startPoint x: 968, startPoint y: 360, endPoint x: 381, endPoint y: 109, distance: 638.1
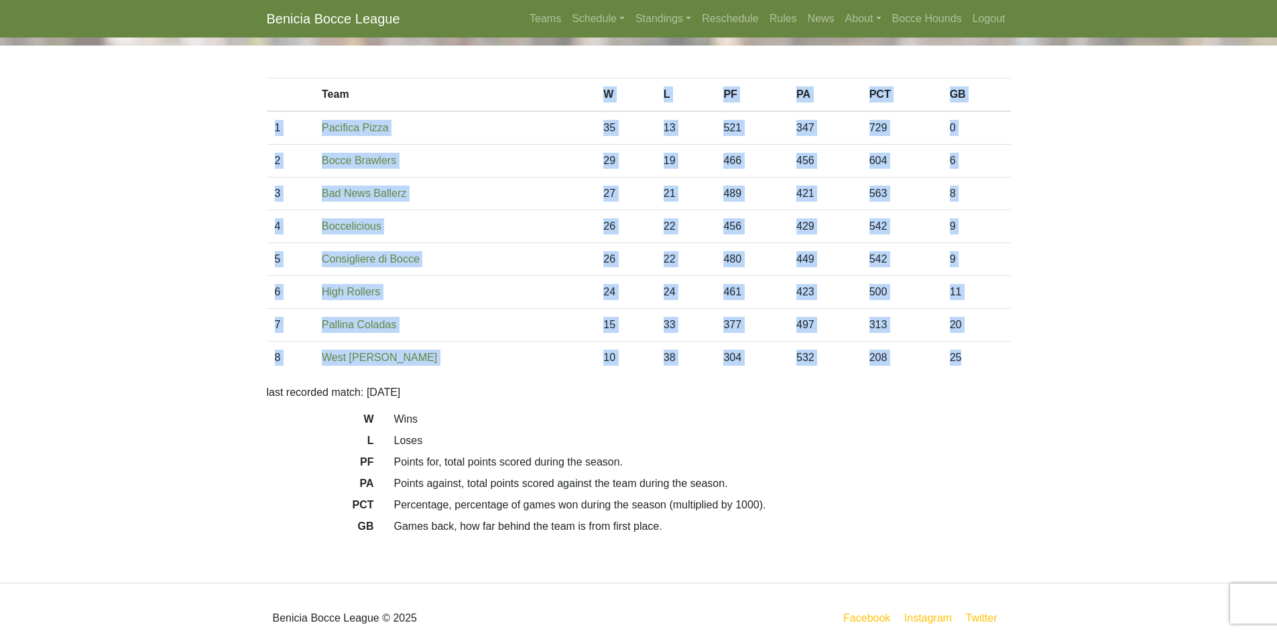
click at [381, 109] on table "Team [PERSON_NAME] PF PA PCT GB 1 Pacifica Pizza 35 13 521 347 729 0 2 29 19 46…" at bounding box center [639, 226] width 744 height 296
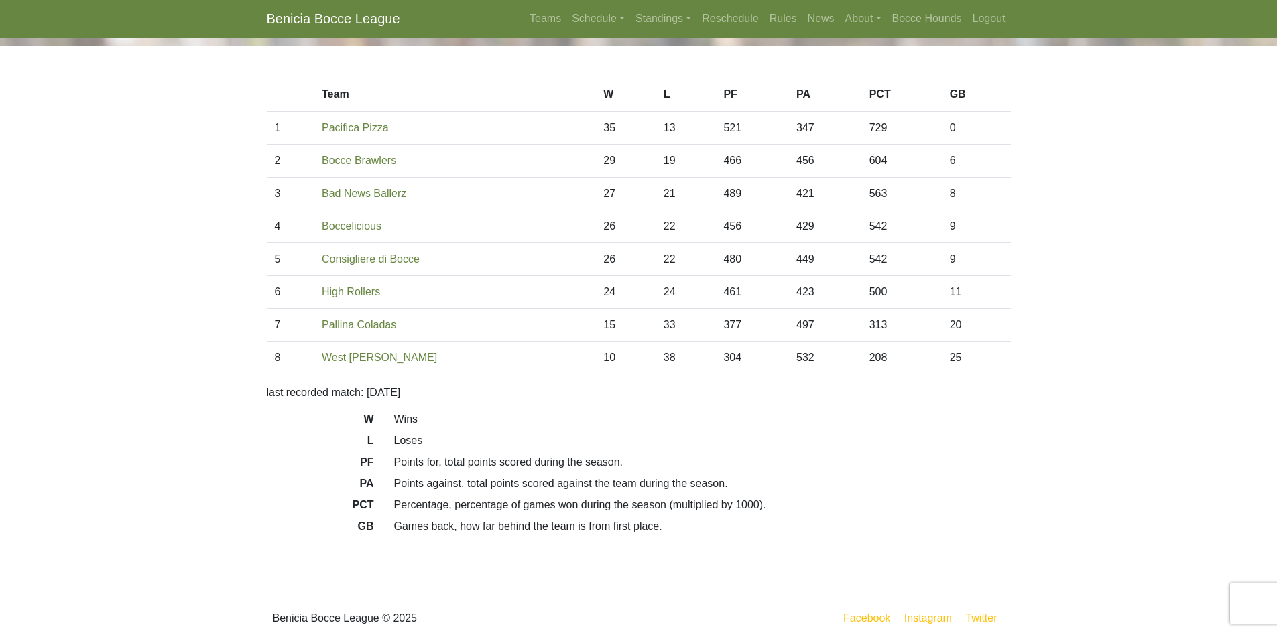
click at [880, 428] on dl "W Wins L Loses PF Points for, total points scored during the season. PA Points …" at bounding box center [639, 476] width 764 height 129
click at [660, 17] on link "Standings" at bounding box center [663, 18] width 66 height 27
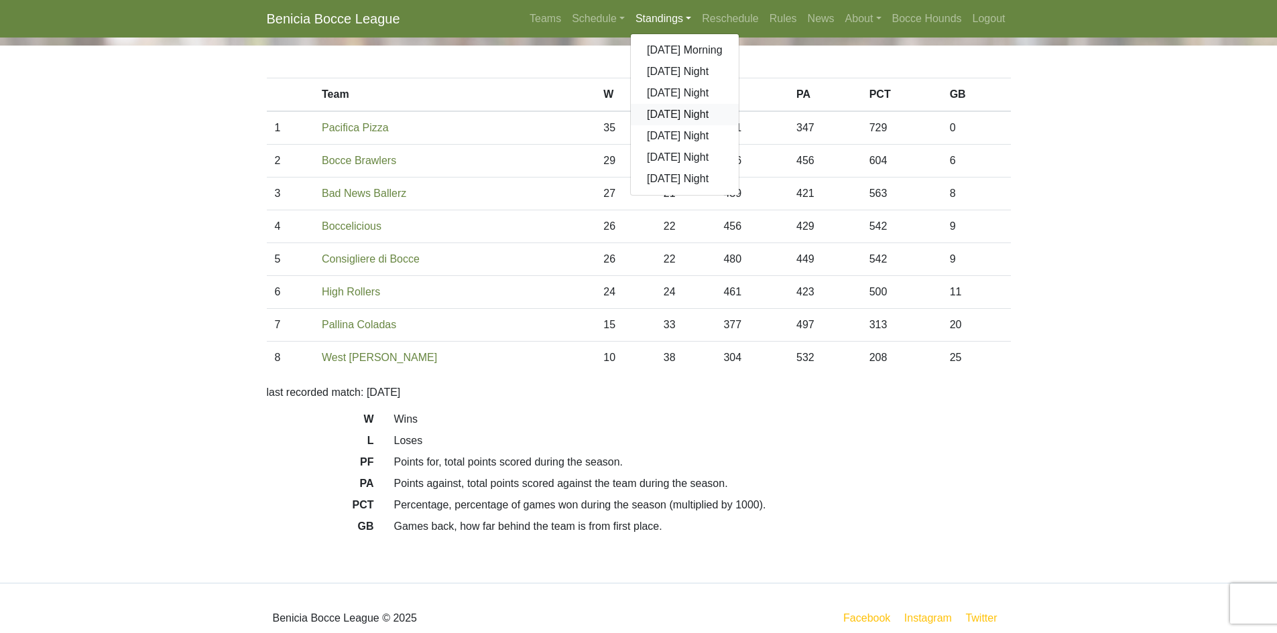
click at [680, 116] on link "[DATE] Night" at bounding box center [685, 114] width 108 height 21
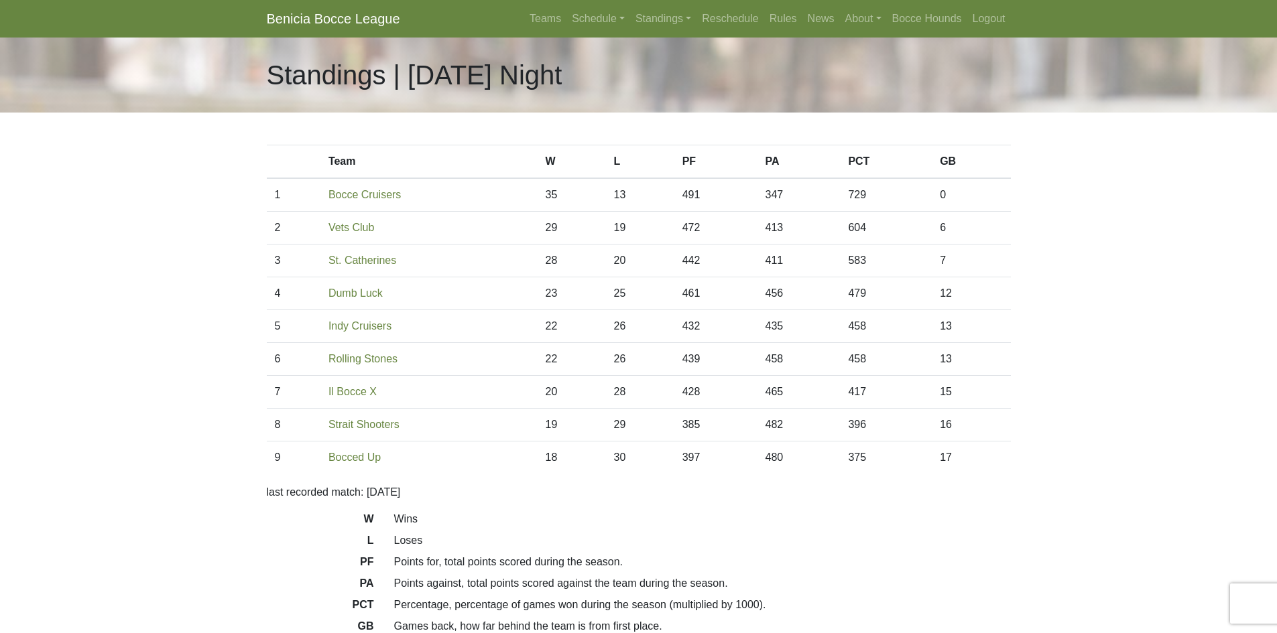
click at [954, 463] on td "17" at bounding box center [971, 458] width 78 height 33
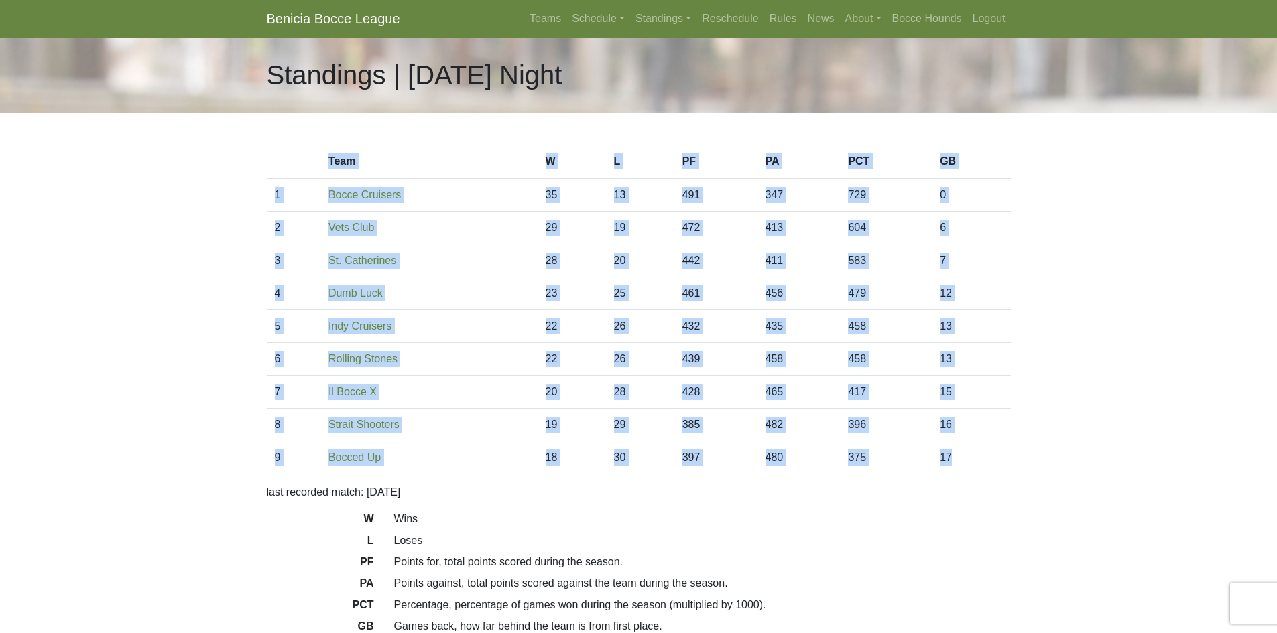
drag, startPoint x: 953, startPoint y: 458, endPoint x: 328, endPoint y: 168, distance: 689.4
click at [328, 168] on table "Team W L PF PA PCT GB 1 Bocce Cruisers 35 13 491 347 729 0 2 29 19 472 413" at bounding box center [639, 309] width 744 height 329
copy table "Team W L PF PA PCT GB 1 Bocce Cruisers 35 13 491 347 729 0 2 Vets Club 29 19 47…"
click at [670, 19] on link "Standings" at bounding box center [663, 18] width 66 height 27
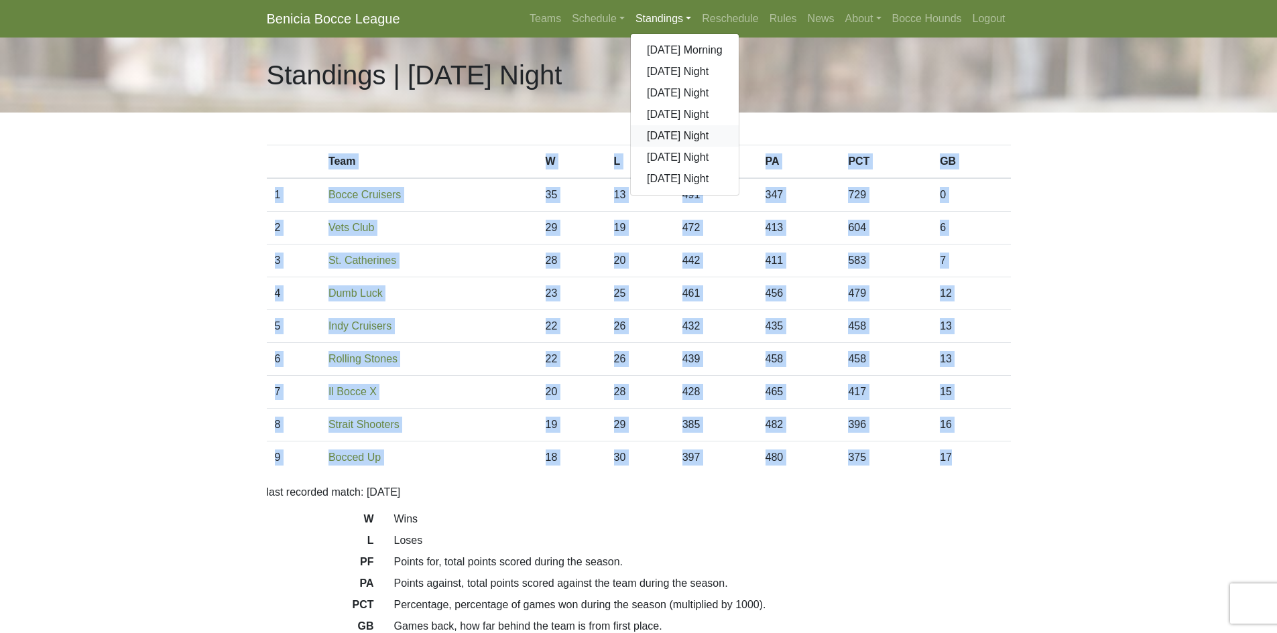
click at [696, 138] on link "[DATE] Night" at bounding box center [685, 135] width 108 height 21
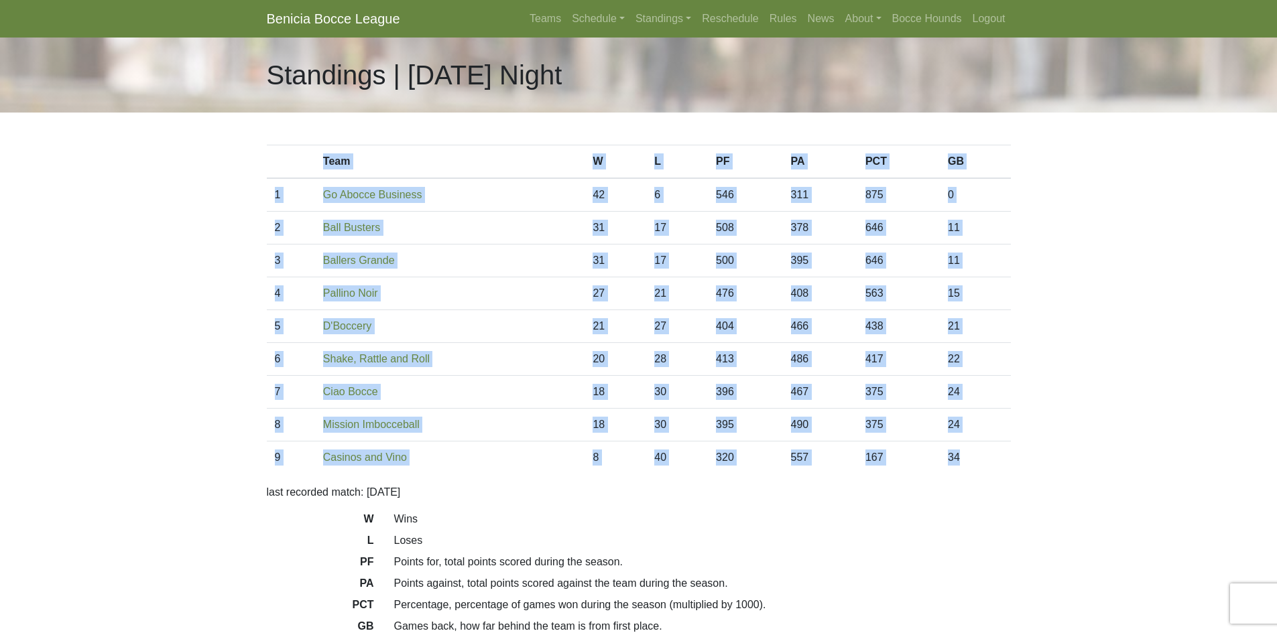
drag, startPoint x: 968, startPoint y: 457, endPoint x: 321, endPoint y: 168, distance: 708.7
click at [321, 168] on table "Team [PERSON_NAME] PF PA PCT GB 1 Go Abocce Business 42 6 546 311 875 0 2 31 17…" at bounding box center [639, 309] width 744 height 329
copy table "Team [PERSON_NAME] PF PA PCT GB 1 Go Abocce Business 42 6 546 311 875 0 2 Ball …"
click at [674, 16] on link "Standings" at bounding box center [663, 18] width 66 height 27
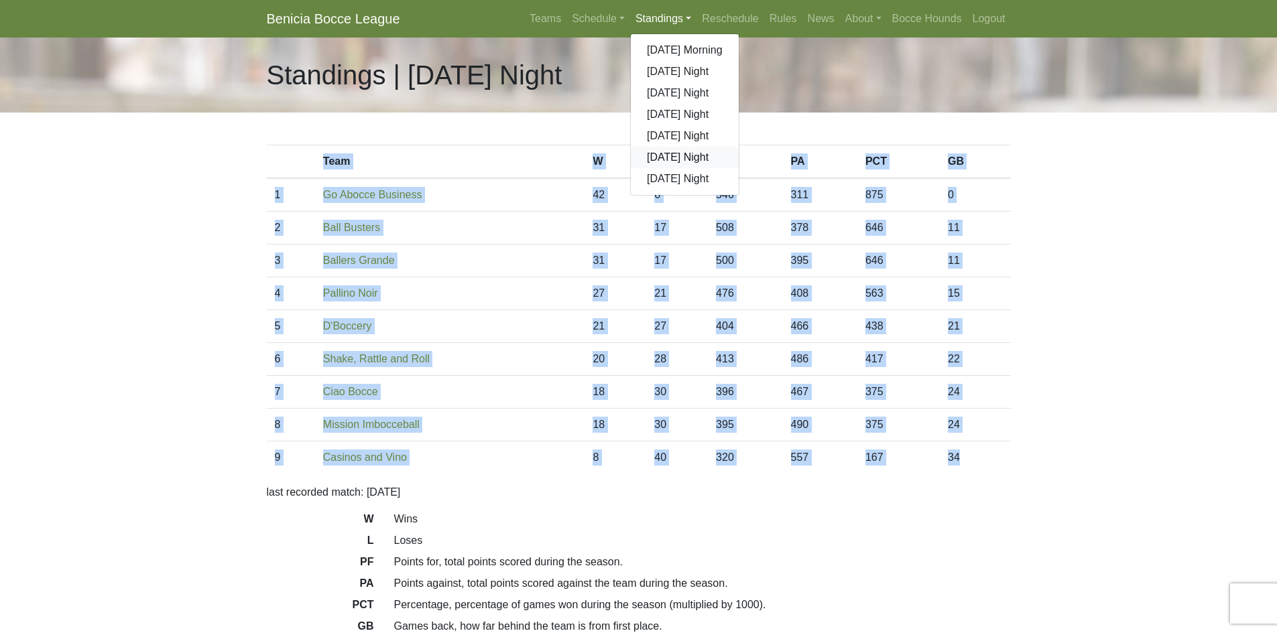
click at [689, 156] on link "[DATE] Night" at bounding box center [685, 157] width 108 height 21
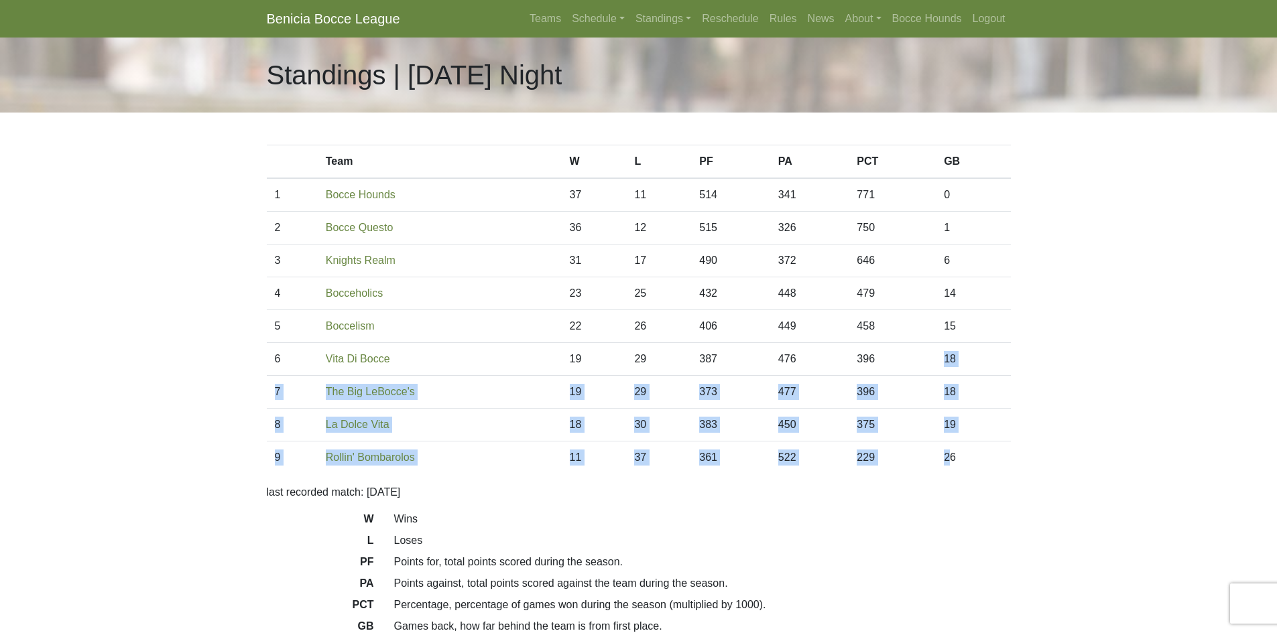
drag, startPoint x: 953, startPoint y: 461, endPoint x: 910, endPoint y: 365, distance: 105.0
click at [910, 365] on tbody "1 Bocce Hounds 37 11 514 341 771 0 2 Bocce Questo 36 12 515 326 750 1 3 31 17 4…" at bounding box center [639, 326] width 744 height 296
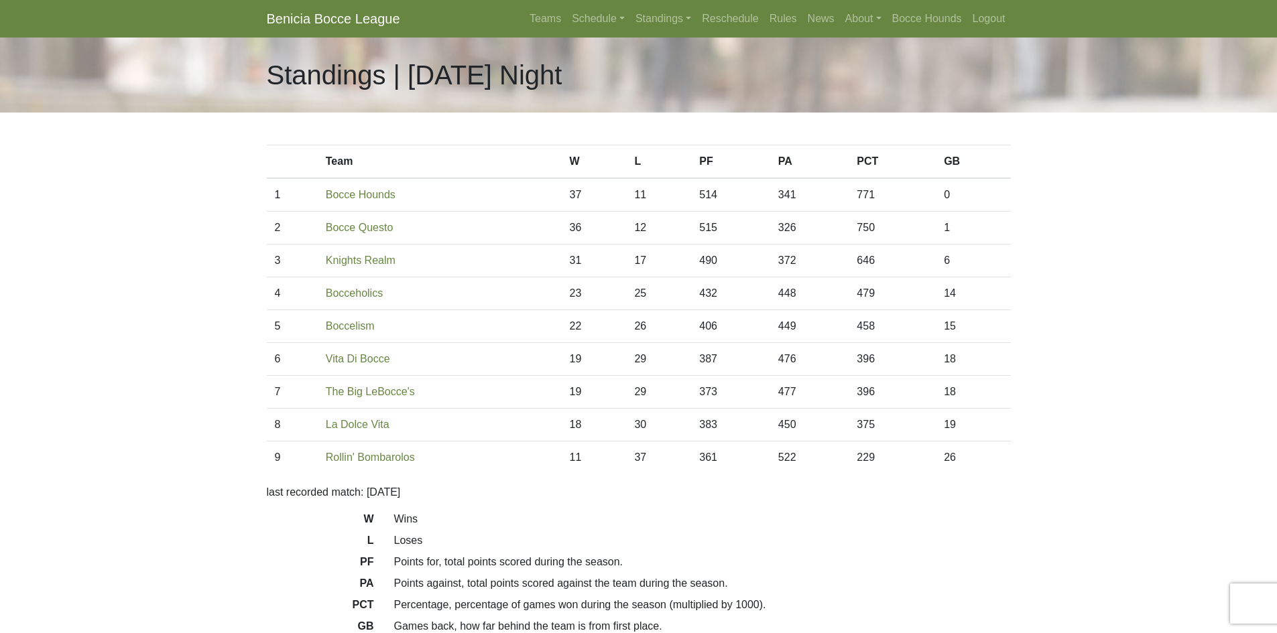
click at [992, 506] on div "Team W L PF PA PCT GB 1 Bocce Hounds 37 11 514 341 771 0 2 36 12 515 326 750 1 3" at bounding box center [639, 398] width 764 height 570
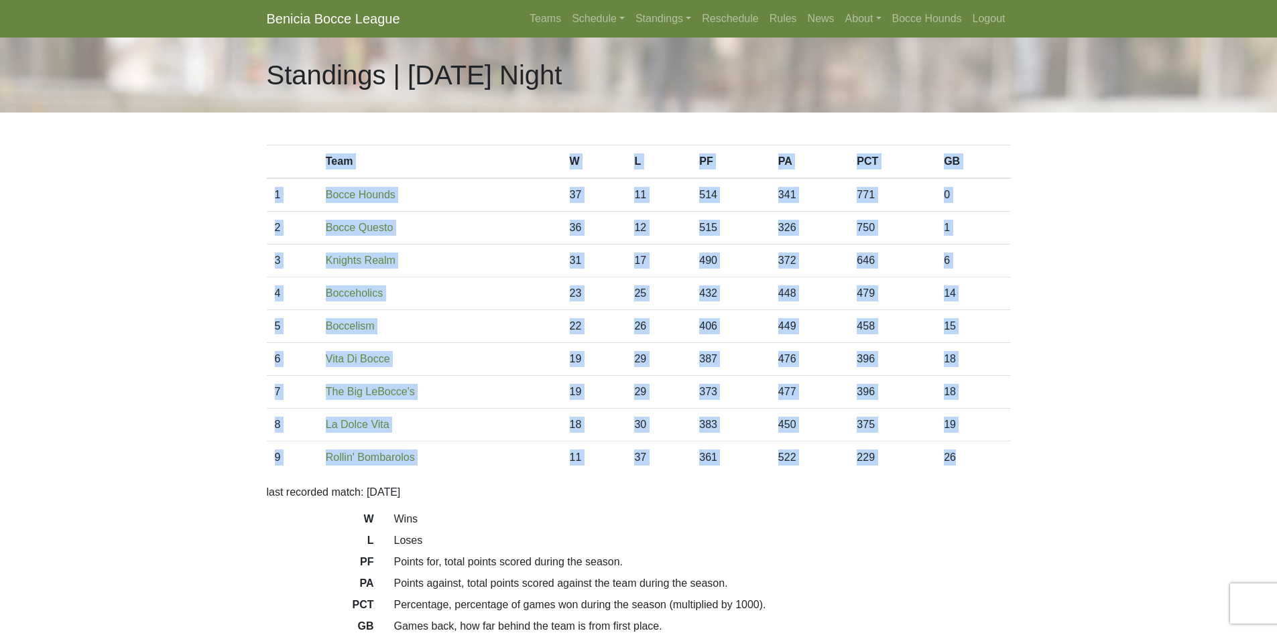
drag, startPoint x: 979, startPoint y: 456, endPoint x: 319, endPoint y: 164, distance: 722.3
click at [316, 161] on table "Team W L PF PA PCT GB 1 Bocce Hounds 37 11 514 341 771 0 2 36 12 515 326 1" at bounding box center [639, 309] width 744 height 329
copy table "Team W L PF PA PCT GB 1 Bocce Hounds 37 11 514 341 771 0 2 Bocce Questo 36 12 5…"
click at [681, 17] on link "Standings" at bounding box center [663, 18] width 66 height 27
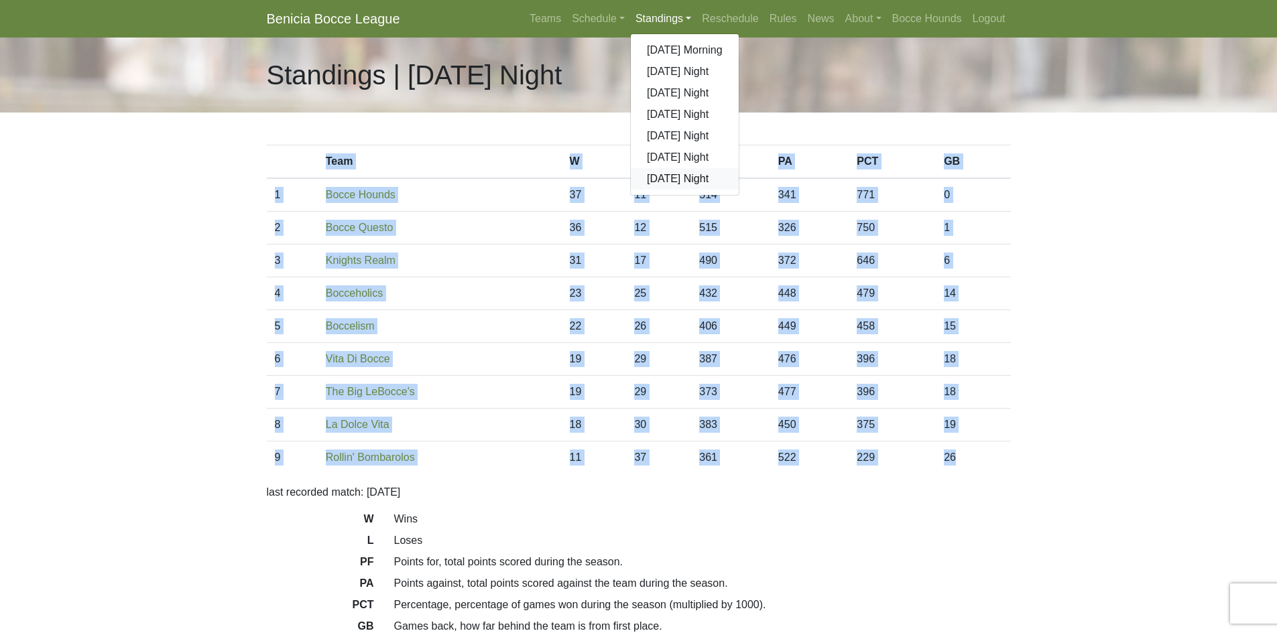
click at [683, 175] on link "[DATE] Night" at bounding box center [685, 178] width 108 height 21
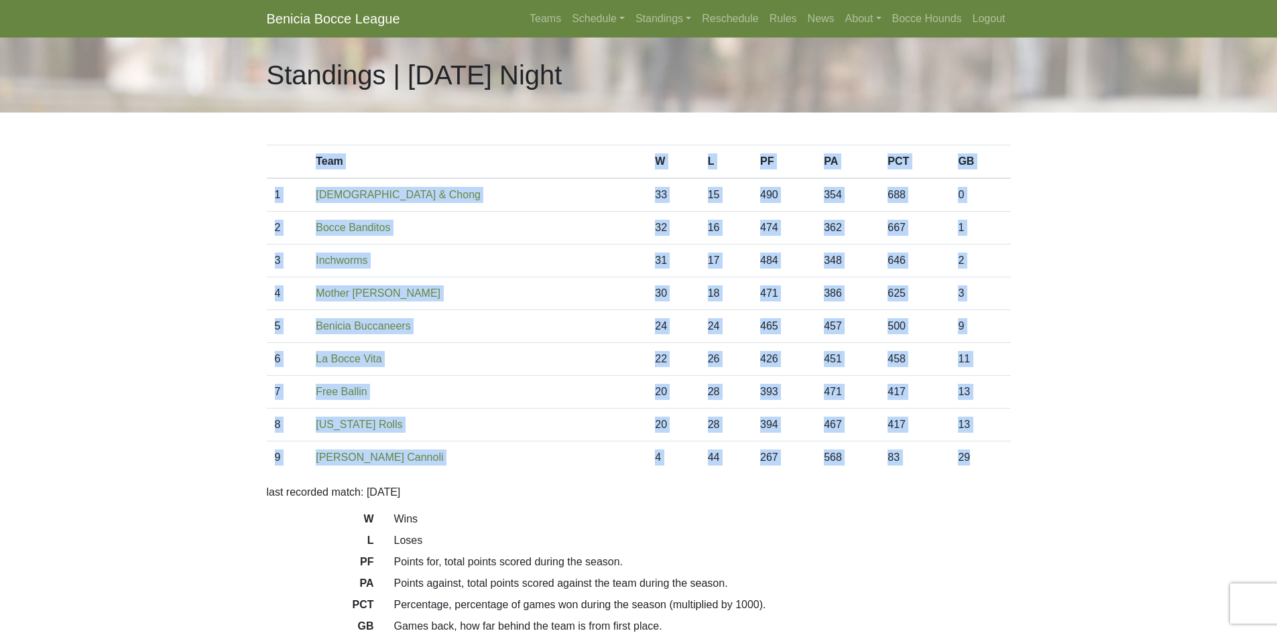
drag, startPoint x: 965, startPoint y: 462, endPoint x: 389, endPoint y: 182, distance: 639.7
click at [313, 158] on table "Team [PERSON_NAME] PF PA PCT GB 1 Bocheech & Chong 33 15 490 354 688 0 2 32 16 …" at bounding box center [639, 309] width 744 height 329
copy table "Team [PERSON_NAME] PF PA PCT GB 1 Bocheech & Chong 33 15 490 354 688 0 2 Bocce …"
click at [678, 17] on link "Standings" at bounding box center [663, 18] width 66 height 27
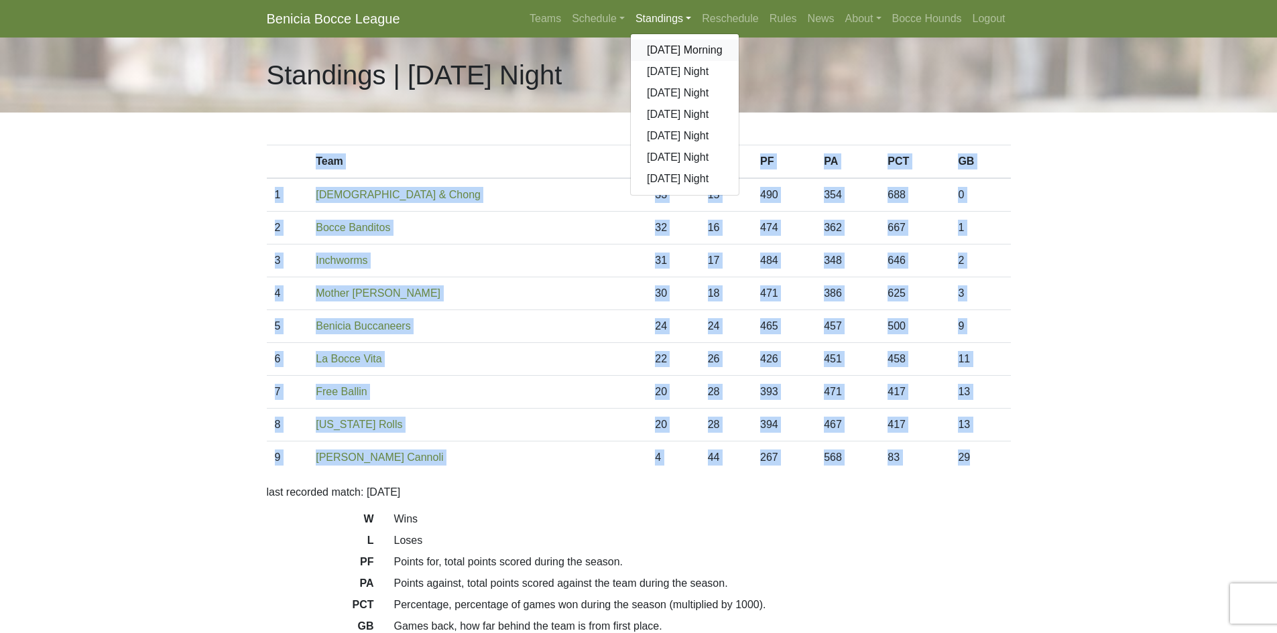
click at [666, 51] on link "[DATE] Morning" at bounding box center [685, 50] width 108 height 21
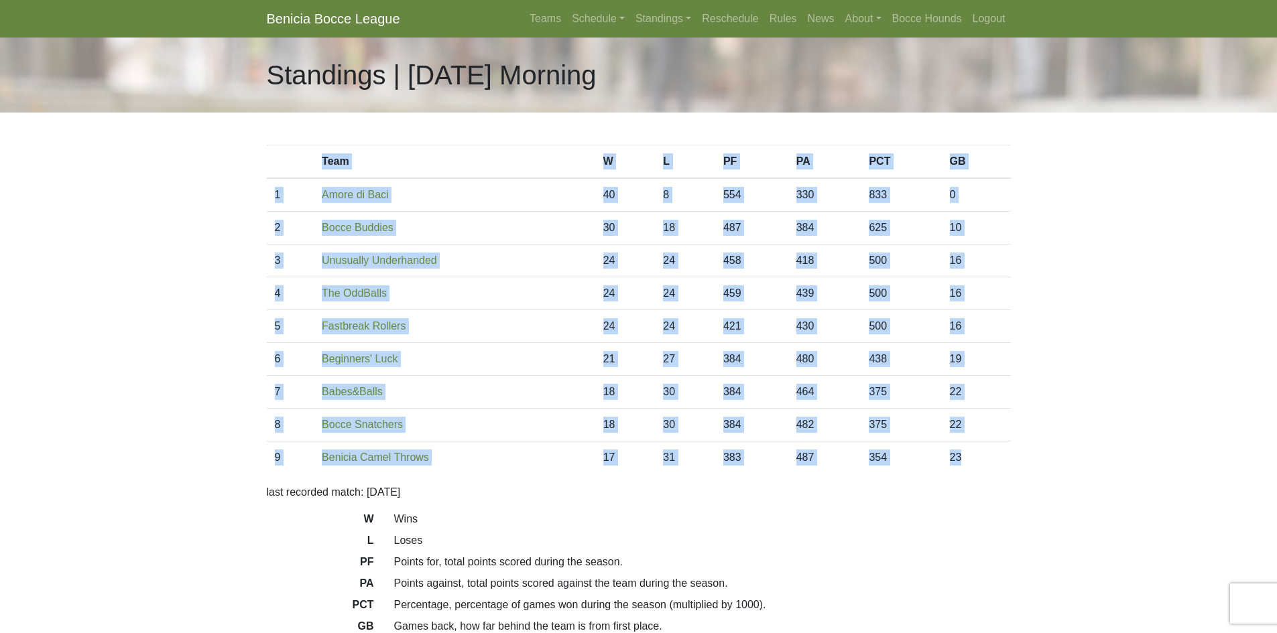
drag, startPoint x: 0, startPoint y: 0, endPoint x: 343, endPoint y: 180, distance: 387.4
click at [308, 166] on table "Team W L PF PA PCT GB 1 Amore di Baci 40 8 554 330 833 0 2 30 18 487 384 3" at bounding box center [639, 309] width 744 height 329
copy table "Team W L PF PA PCT GB 1 Amore di Baci 40 8 554 330 833 0 2 Bocce Buddies 30 18 …"
click at [679, 23] on link "Standings" at bounding box center [663, 18] width 66 height 27
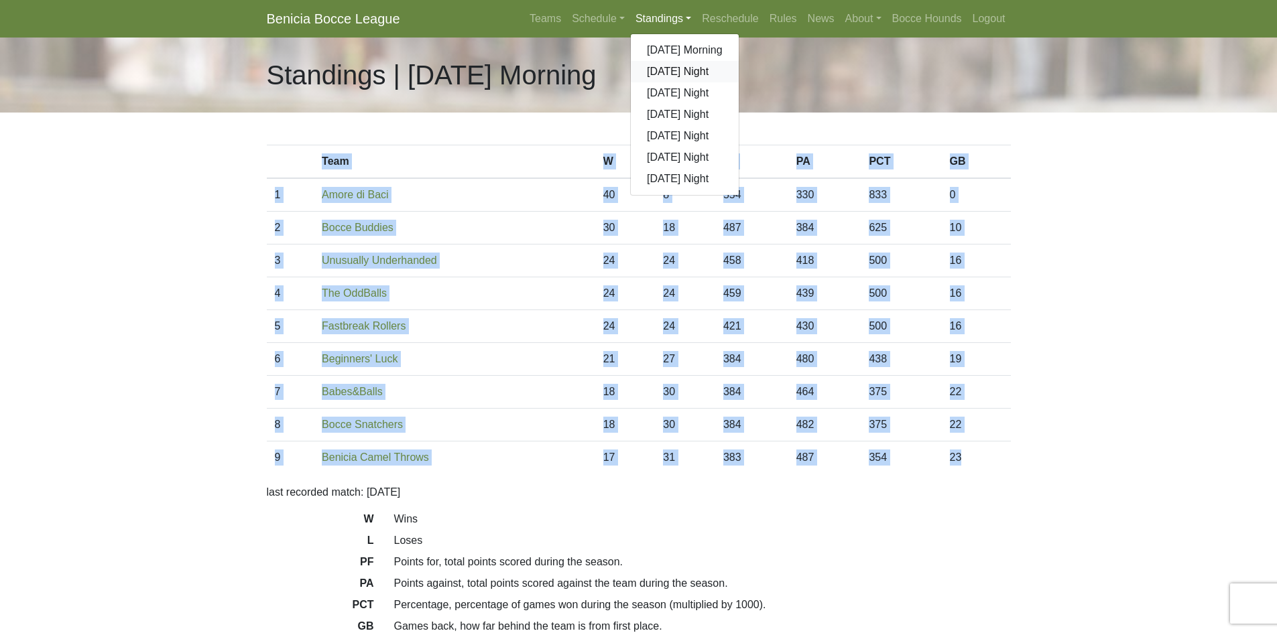
click at [683, 72] on link "[DATE] Night" at bounding box center [685, 71] width 108 height 21
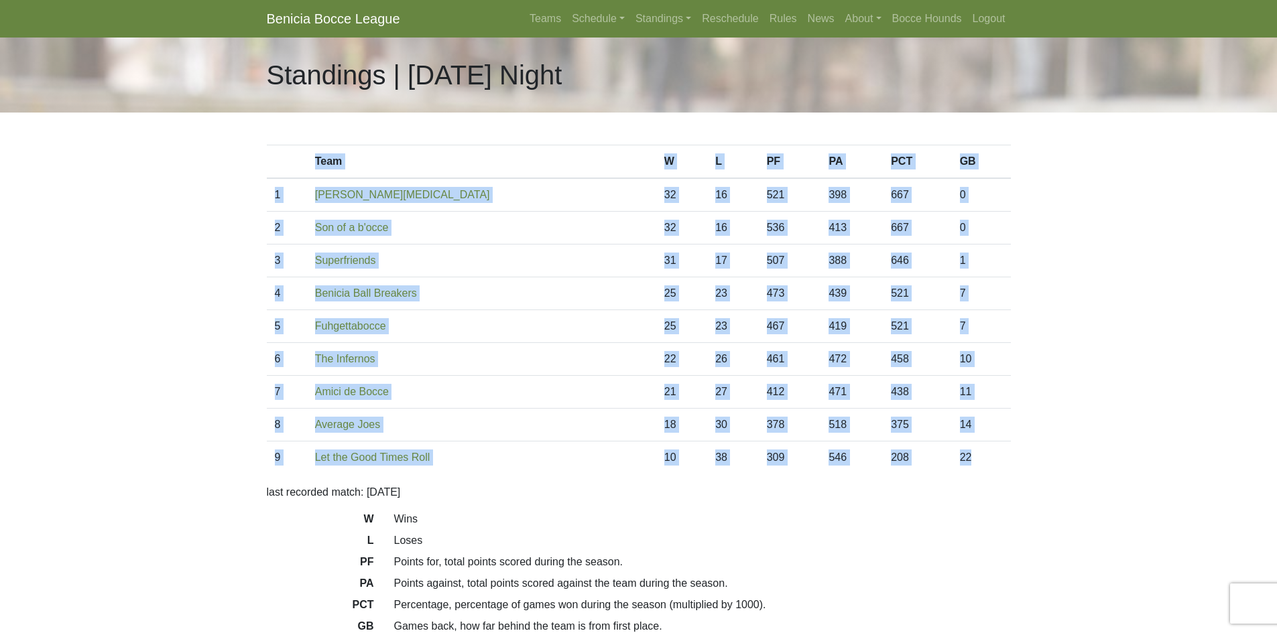
drag, startPoint x: 961, startPoint y: 463, endPoint x: 317, endPoint y: 153, distance: 714.7
click at [317, 153] on table "Team W L PF PA PCT GB 1 Benicia Smog 32 16 521 398 667 0 2 32 16 536 413 0" at bounding box center [639, 309] width 744 height 329
copy table "Team W L PF PA PCT GB 1 Benicia Smog 32 16 521 398 667 0 2 Son of a b'occe 32 1…"
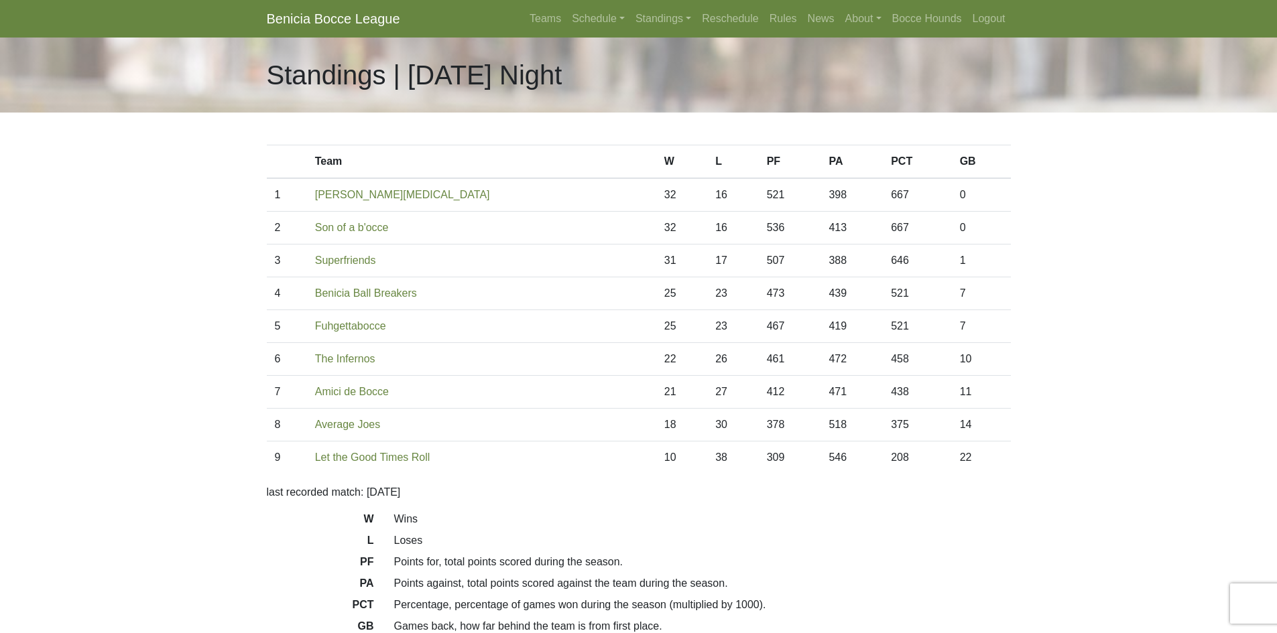
click at [163, 351] on body "Benicia Bocce League Teams Schedule Sunday Morning Sunday Night Monday Night Tu…" at bounding box center [638, 376] width 1277 height 753
click at [679, 20] on link "Standings" at bounding box center [663, 18] width 66 height 27
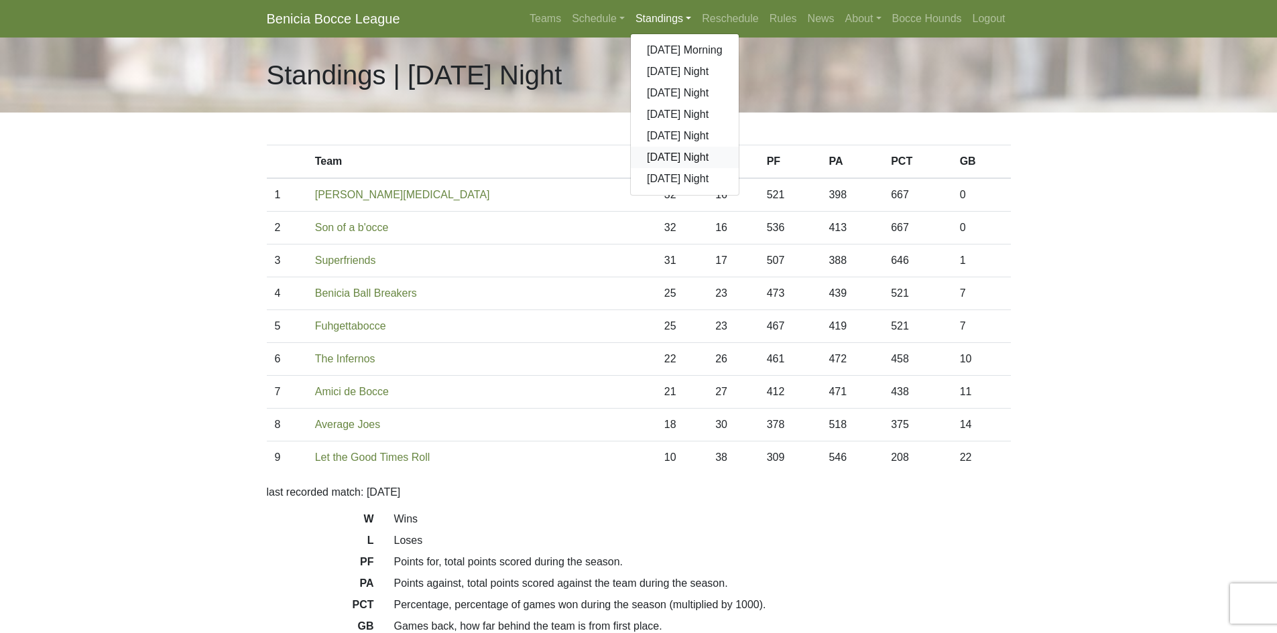
click at [678, 159] on link "[DATE] Night" at bounding box center [685, 157] width 108 height 21
